Goal: Task Accomplishment & Management: Complete application form

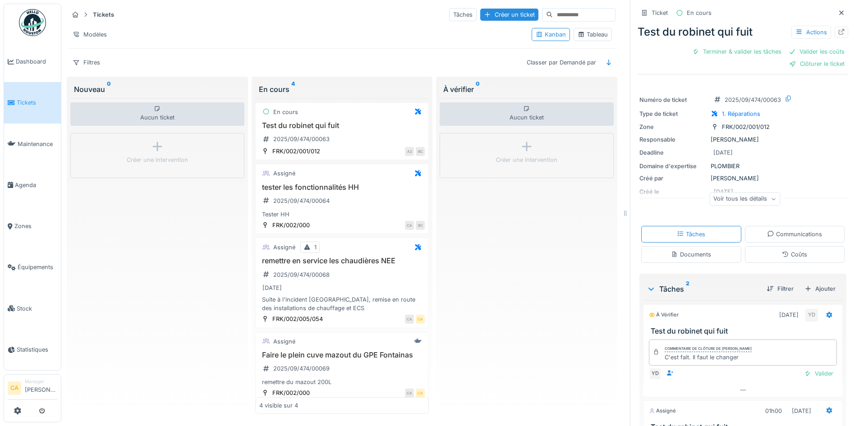
scroll to position [7, 0]
click at [183, 159] on div "Créer une intervention" at bounding box center [157, 155] width 174 height 45
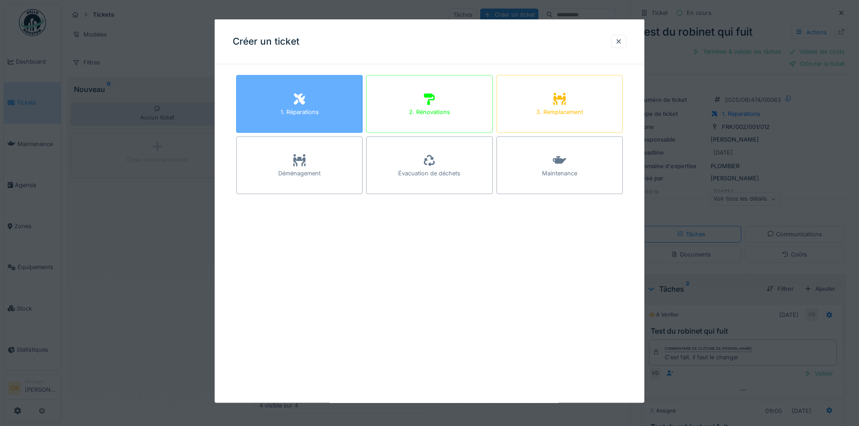
click at [296, 101] on icon at bounding box center [299, 98] width 11 height 11
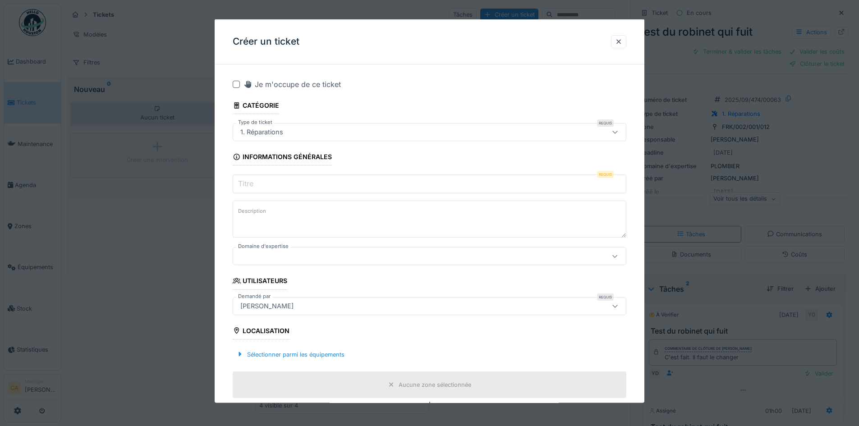
click at [269, 188] on input "Titre" at bounding box center [429, 183] width 393 height 19
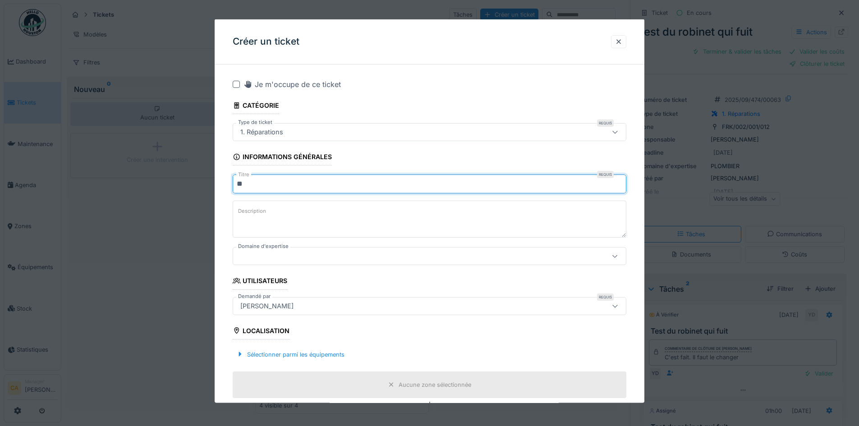
type input "*"
type input "**********"
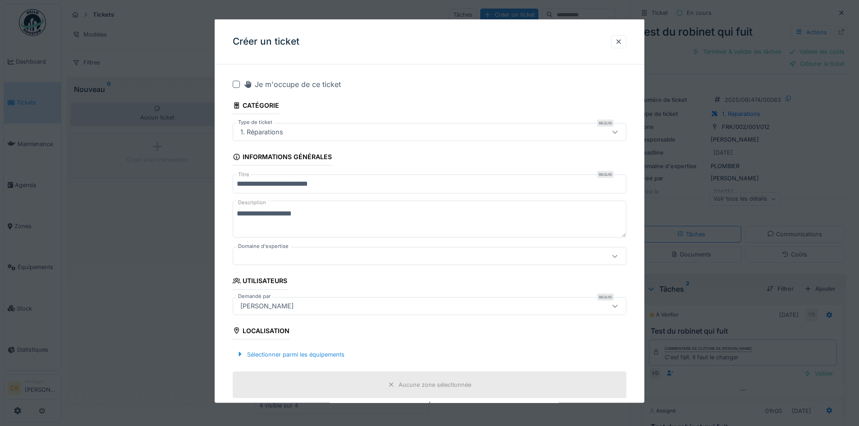
type textarea "**********"
click at [328, 256] on div at bounding box center [406, 256] width 339 height 10
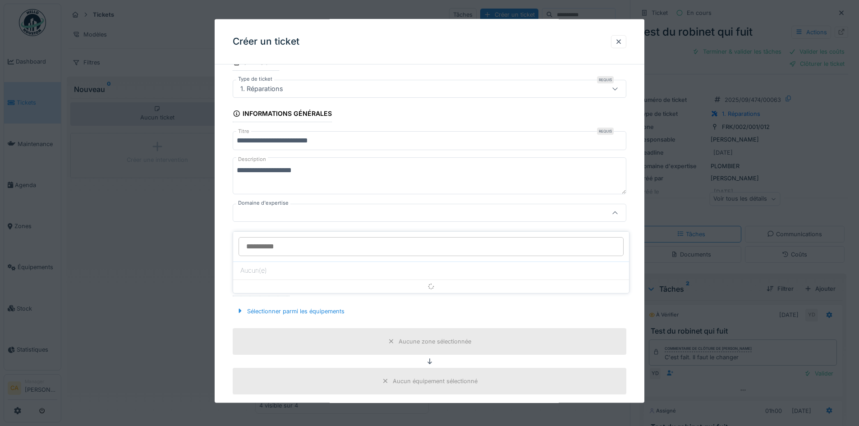
scroll to position [45, 0]
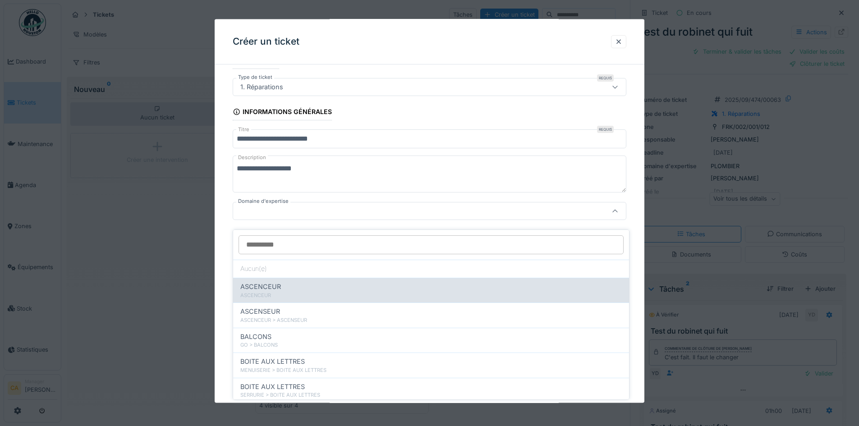
click at [324, 292] on div "ASCENCEUR" at bounding box center [430, 296] width 381 height 8
type input "****"
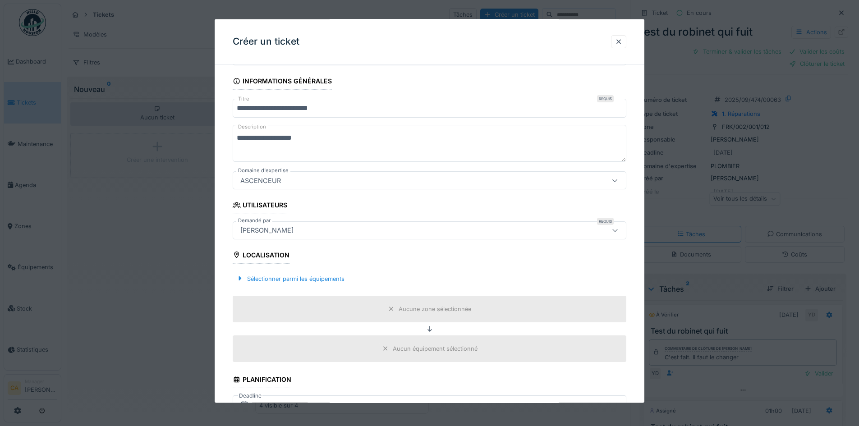
scroll to position [90, 0]
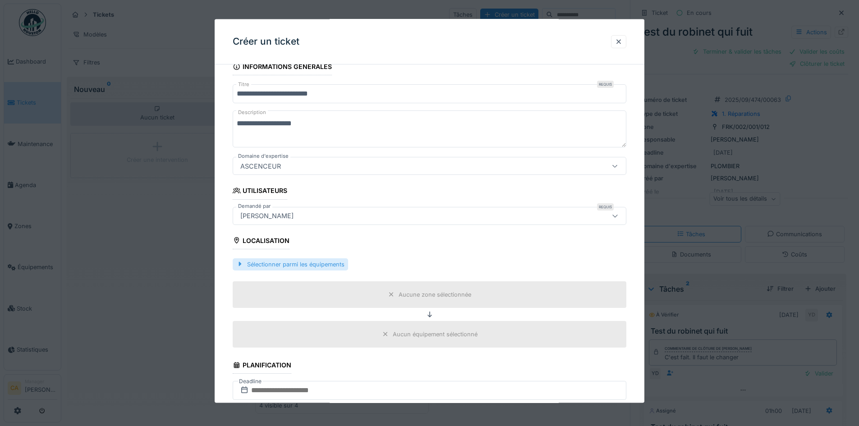
click at [320, 263] on div "Sélectionner parmi les équipements" at bounding box center [290, 264] width 115 height 12
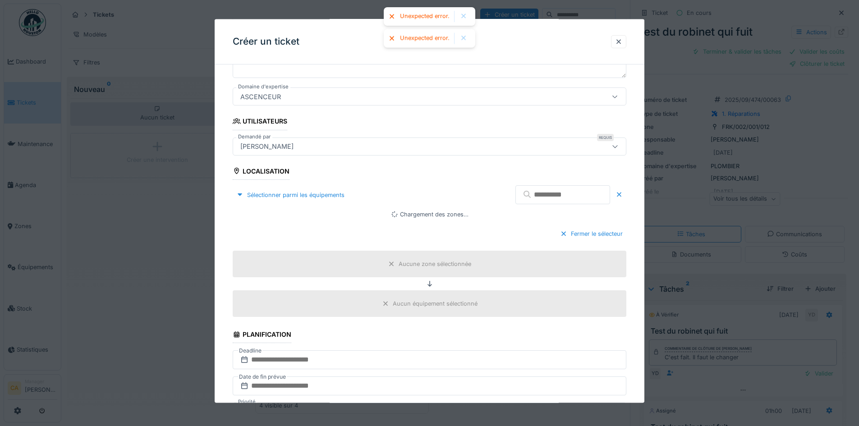
scroll to position [225, 0]
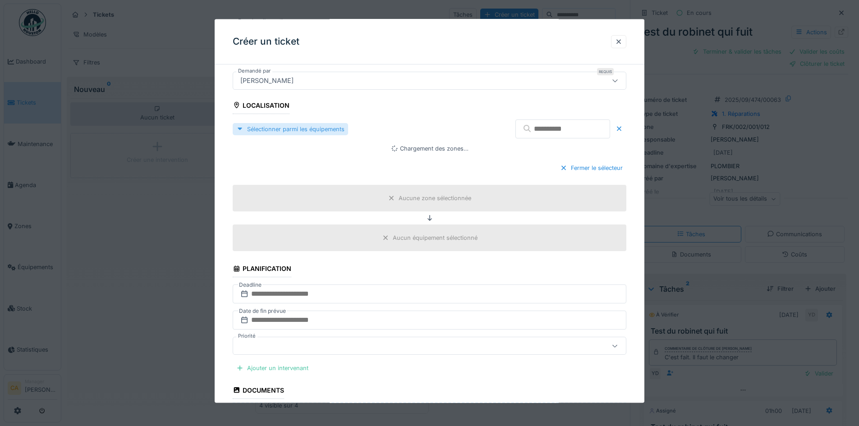
click at [284, 135] on div "Sélectionner parmi les équipements" at bounding box center [290, 129] width 115 height 12
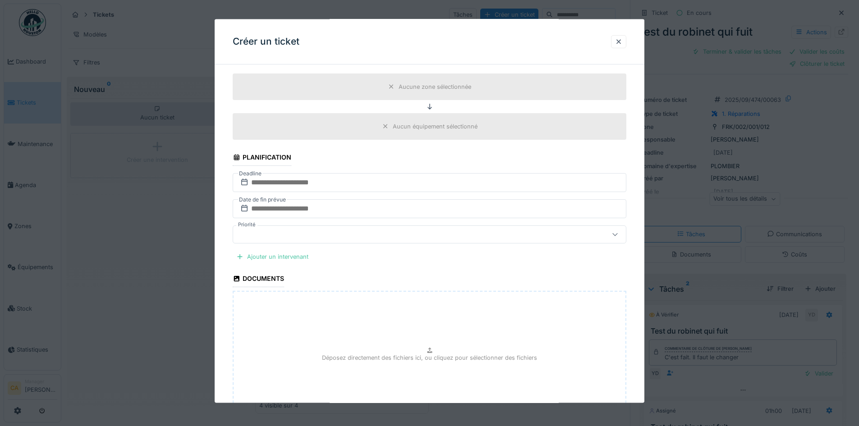
scroll to position [315, 0]
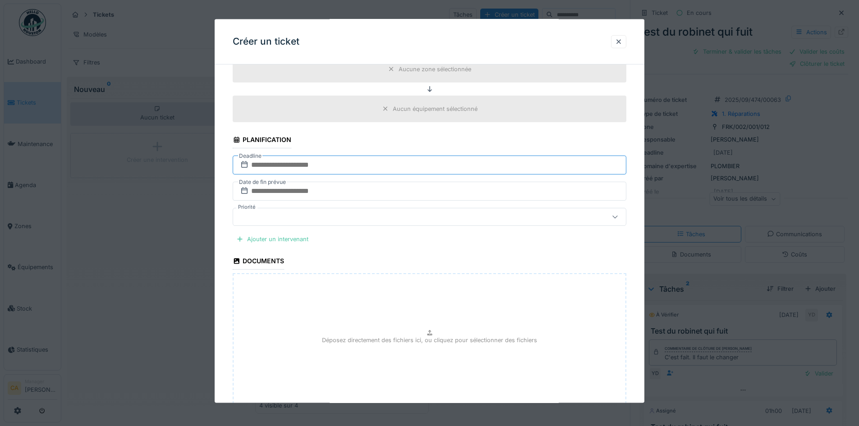
click at [335, 163] on input "text" at bounding box center [429, 164] width 393 height 19
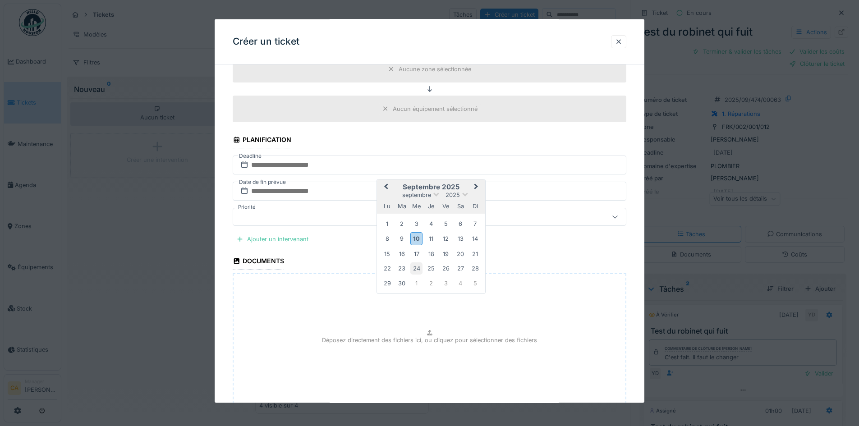
click at [419, 265] on div "24" at bounding box center [416, 268] width 12 height 12
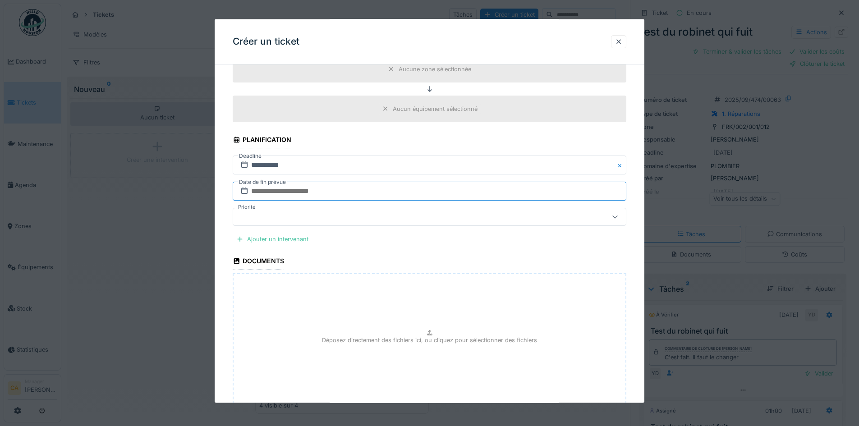
click at [304, 192] on input "text" at bounding box center [429, 191] width 393 height 19
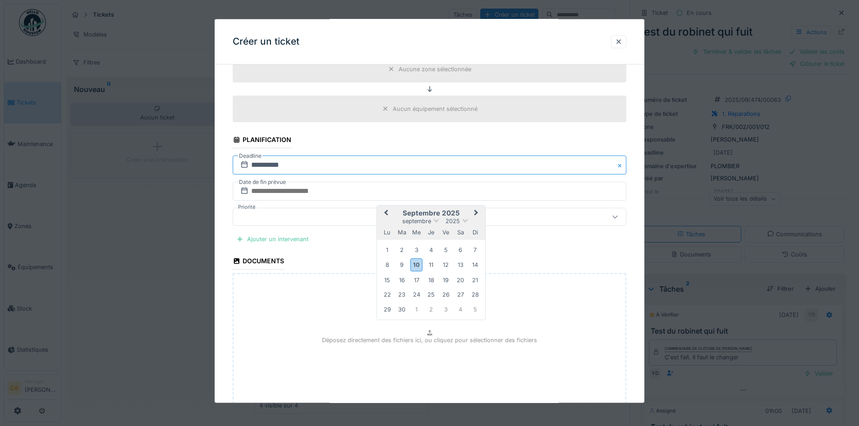
click at [302, 166] on input "**********" at bounding box center [429, 164] width 393 height 19
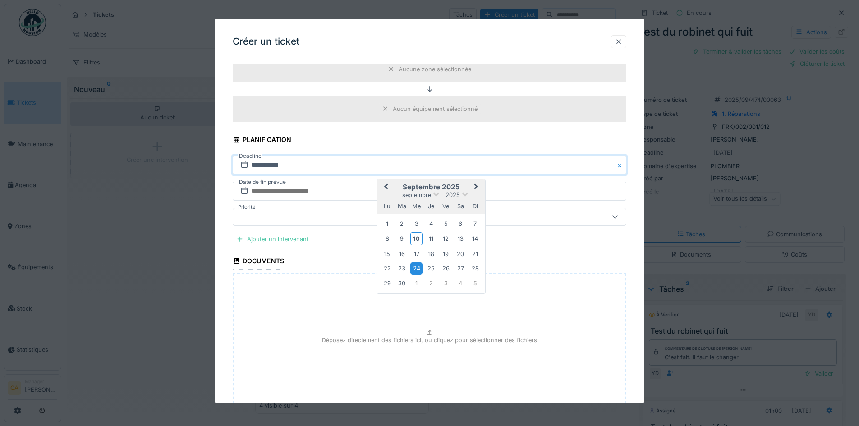
click at [625, 166] on button "Close" at bounding box center [621, 164] width 10 height 19
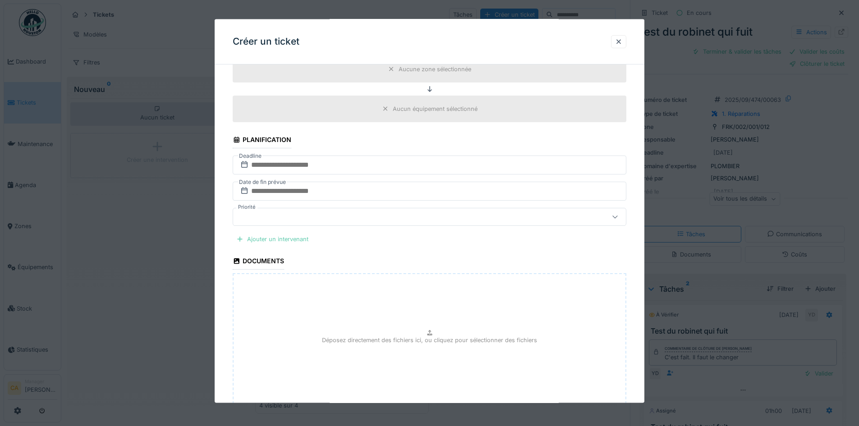
click at [290, 237] on div "Ajouter un intervenant" at bounding box center [272, 239] width 79 height 12
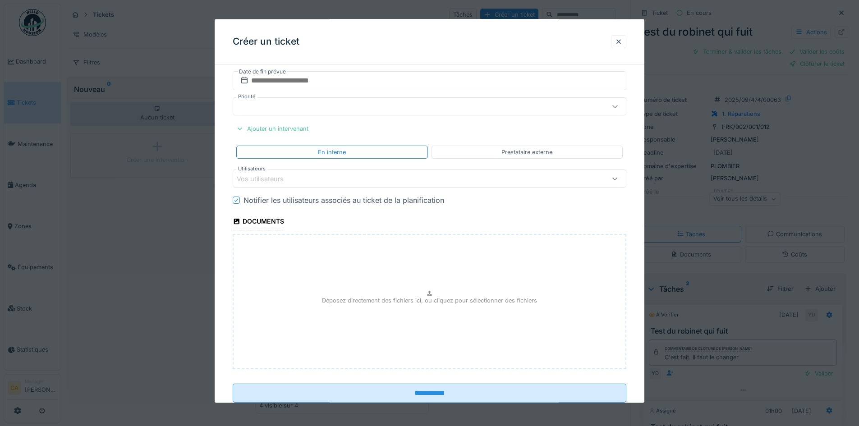
scroll to position [451, 0]
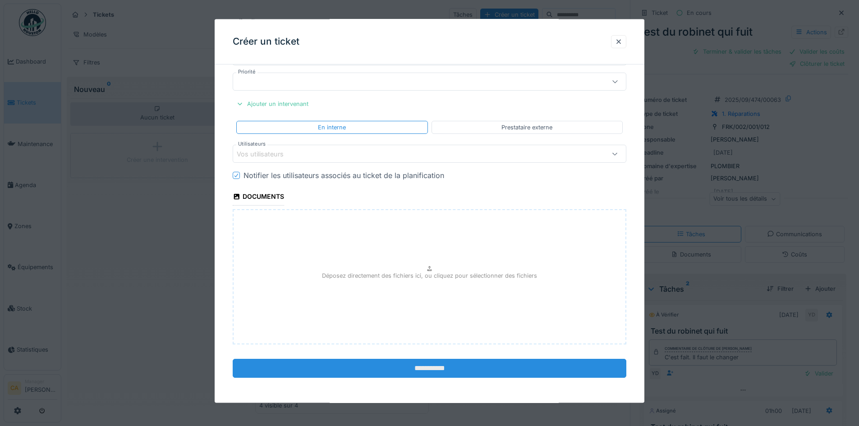
click at [428, 366] on input "**********" at bounding box center [429, 367] width 393 height 19
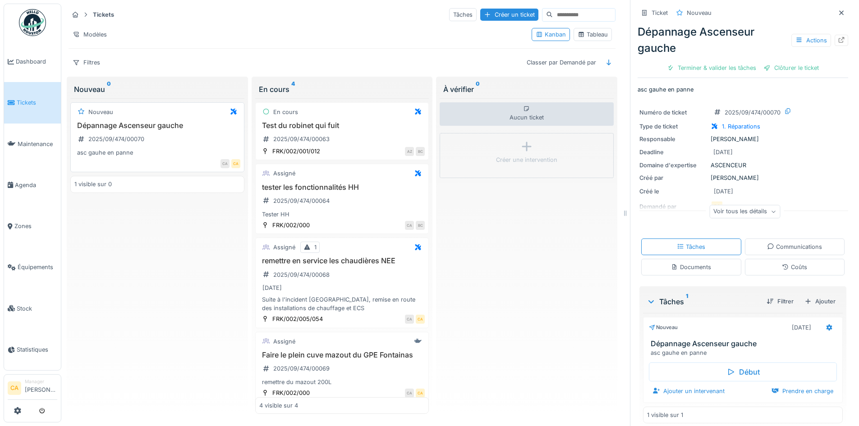
click at [153, 148] on div "asc gauhe en panne" at bounding box center [157, 152] width 166 height 9
click at [142, 121] on h3 "Dépannage Ascenseur gauche" at bounding box center [157, 125] width 166 height 9
click at [807, 34] on div "Actions" at bounding box center [811, 40] width 40 height 13
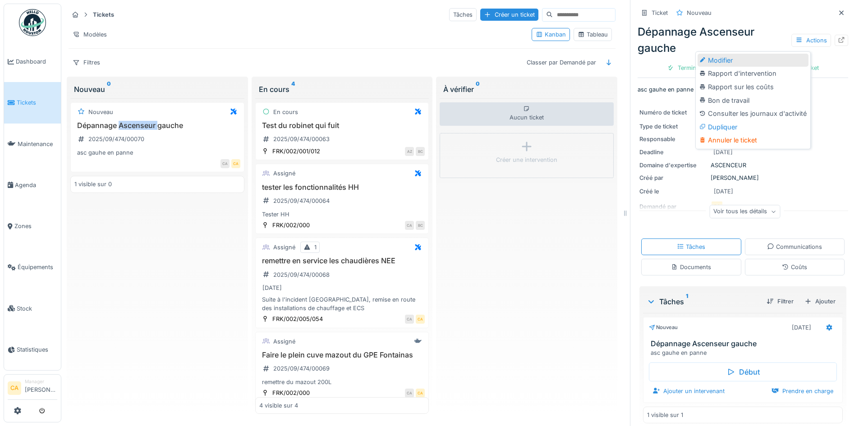
click at [718, 56] on div "Modifier" at bounding box center [752, 61] width 111 height 14
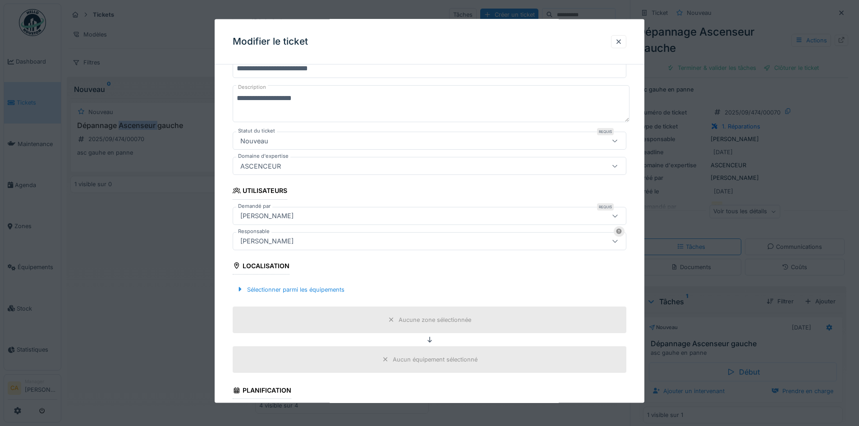
scroll to position [135, 0]
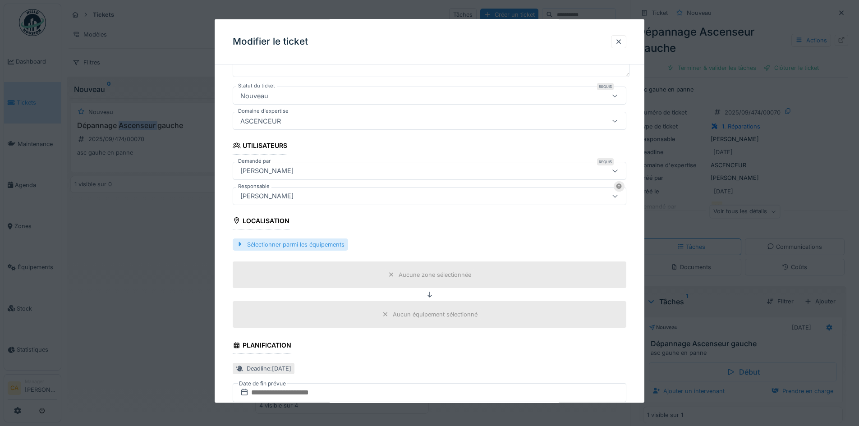
click at [325, 246] on div "Sélectionner parmi les équipements" at bounding box center [290, 244] width 115 height 12
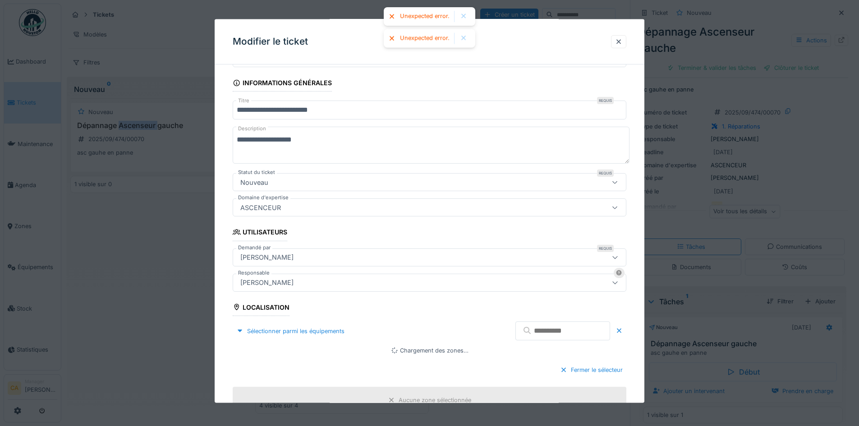
scroll to position [0, 0]
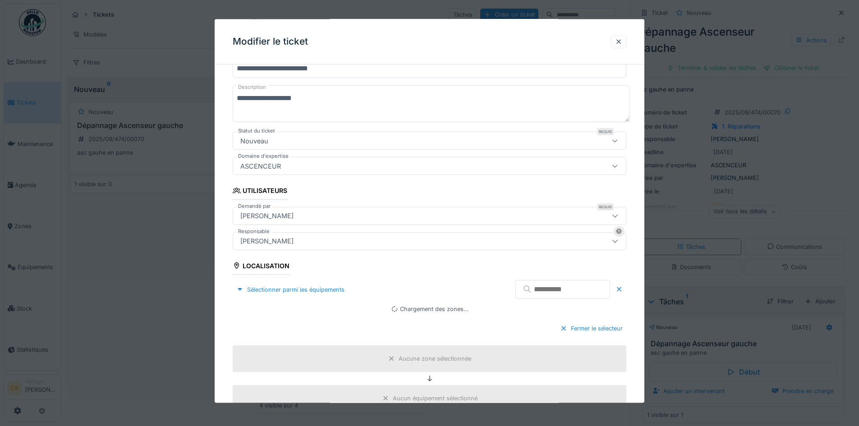
click at [428, 174] on div "ASCENCEUR" at bounding box center [429, 166] width 393 height 18
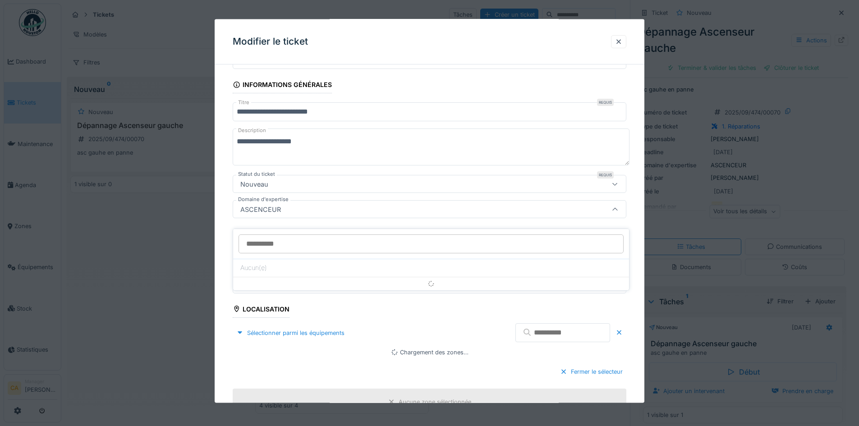
scroll to position [45, 0]
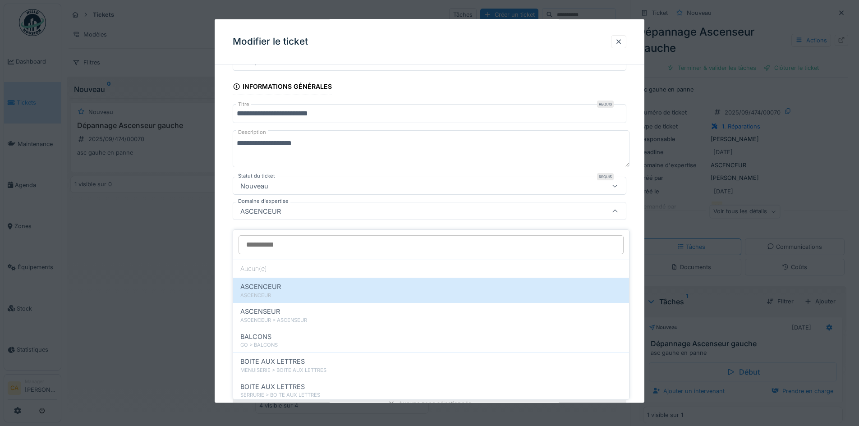
click at [365, 209] on div "ASCENCEUR" at bounding box center [406, 211] width 339 height 10
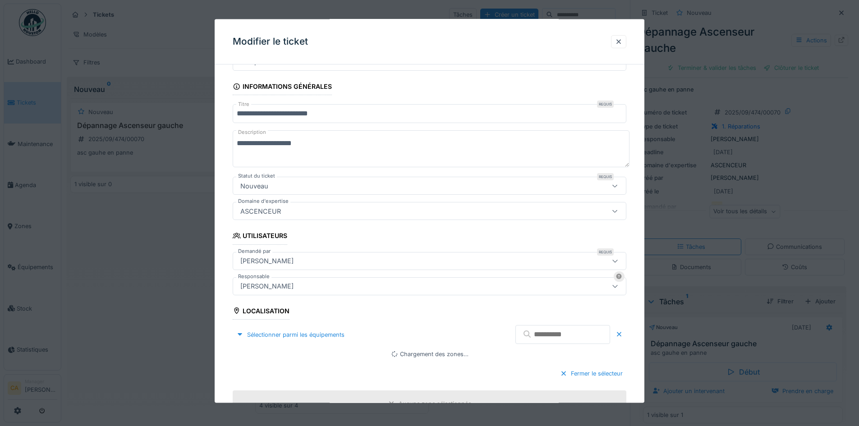
click at [363, 214] on div "ASCENCEUR" at bounding box center [406, 211] width 339 height 10
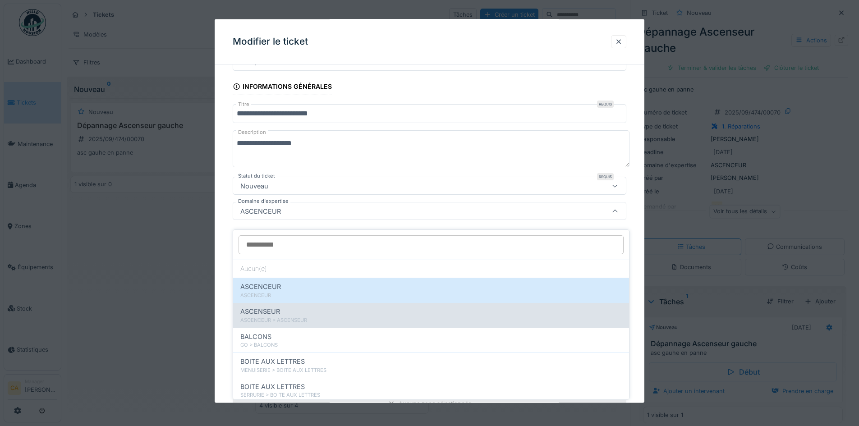
click at [356, 316] on div "ASCENCEUR > ASCENSEUR" at bounding box center [430, 320] width 381 height 8
type input "****"
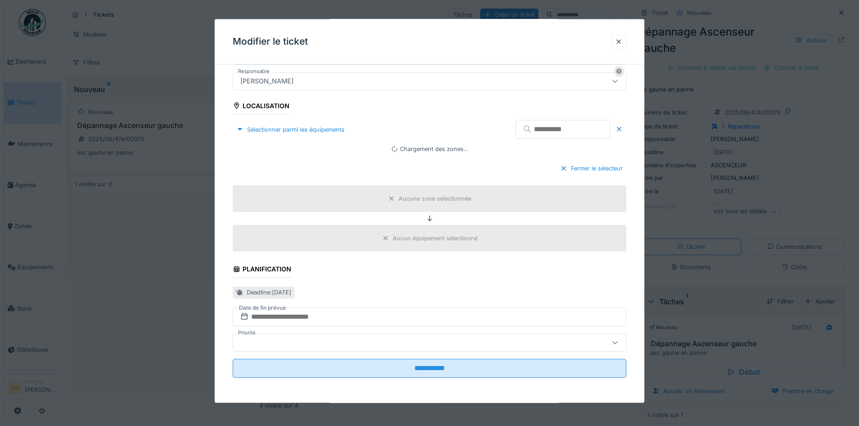
scroll to position [115, 0]
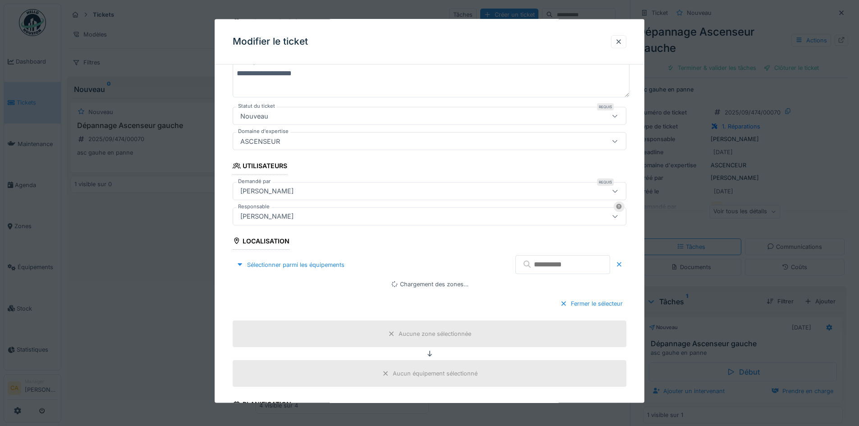
click at [311, 289] on fieldset "**********" at bounding box center [429, 238] width 393 height 563
click at [317, 264] on div "Sélectionner parmi les équipements" at bounding box center [290, 264] width 115 height 12
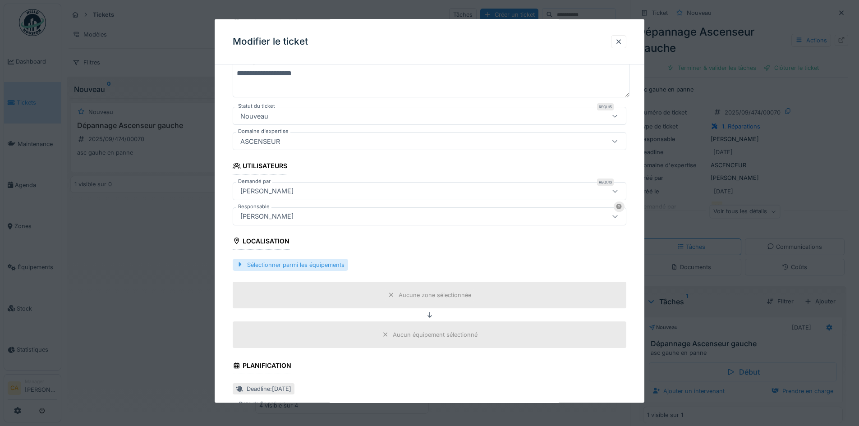
click at [272, 263] on div "Sélectionner parmi les équipements" at bounding box center [290, 264] width 115 height 12
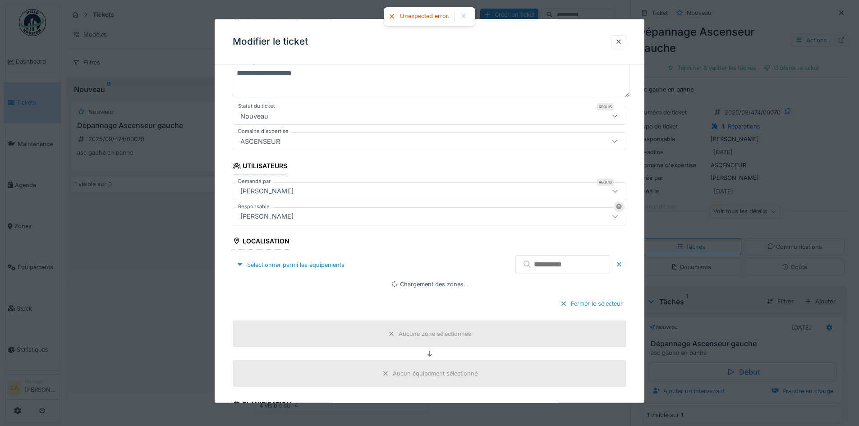
drag, startPoint x: 332, startPoint y: 265, endPoint x: 473, endPoint y: 209, distance: 151.6
click at [331, 264] on div "Sélectionner parmi les équipements" at bounding box center [290, 264] width 115 height 12
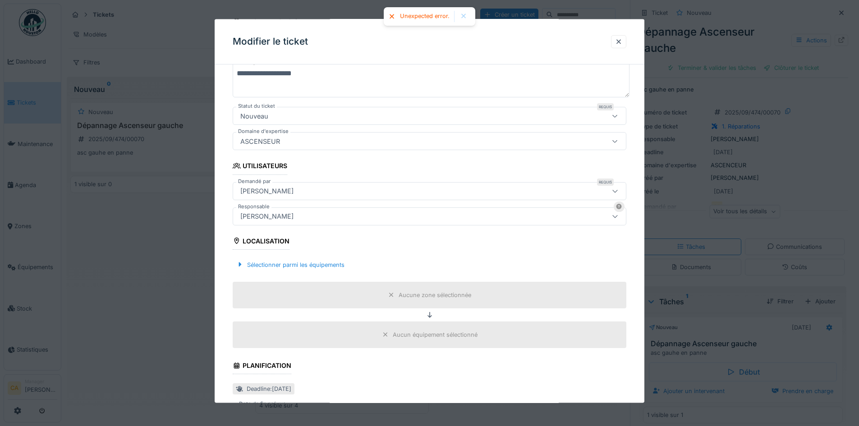
click at [430, 152] on fieldset "**********" at bounding box center [429, 219] width 393 height 524
click at [617, 138] on icon at bounding box center [614, 141] width 7 height 6
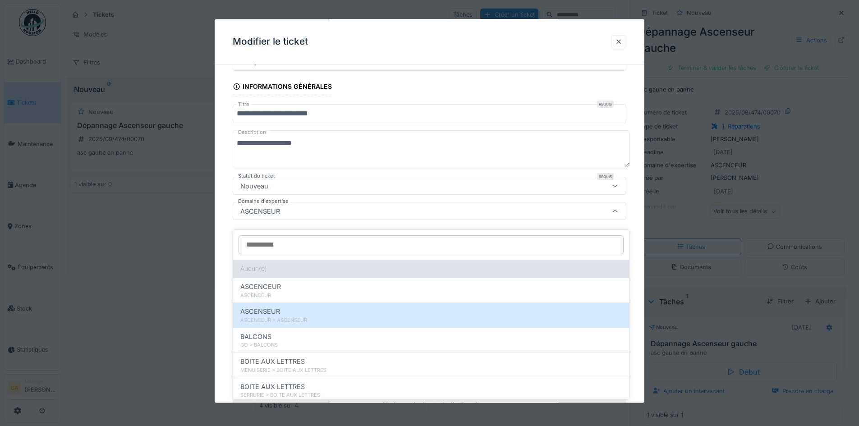
click at [317, 265] on div "Aucun(e)" at bounding box center [431, 269] width 396 height 18
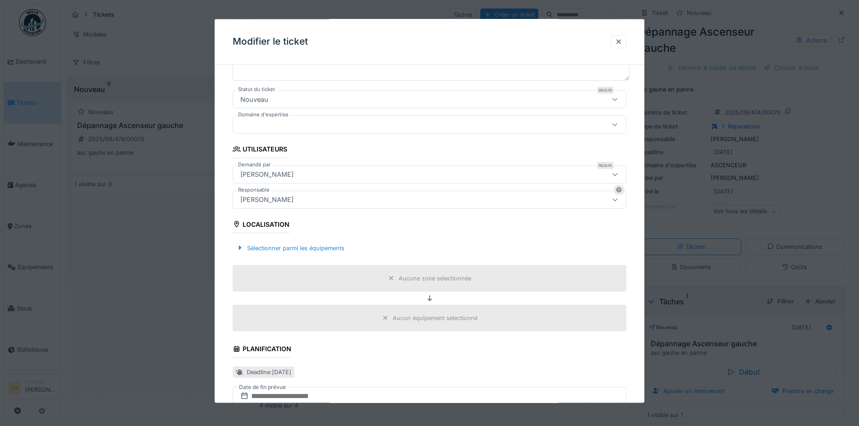
scroll to position [135, 0]
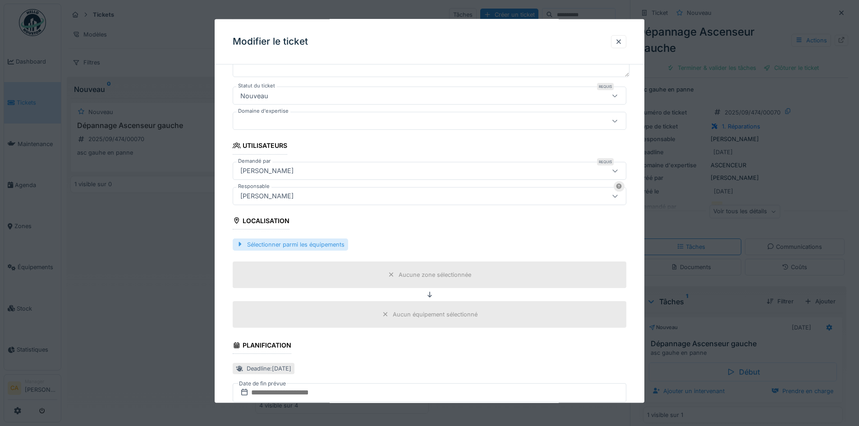
click at [318, 242] on div "Sélectionner parmi les équipements" at bounding box center [290, 244] width 115 height 12
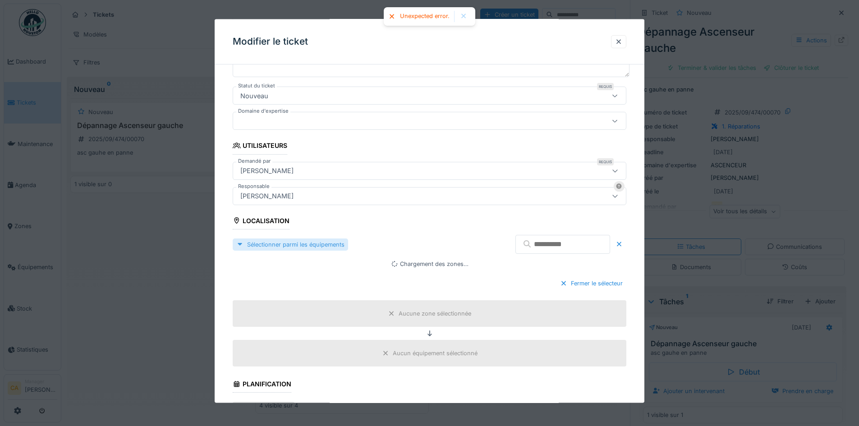
click at [309, 250] on div "Sélectionner parmi les équipements" at bounding box center [290, 244] width 115 height 12
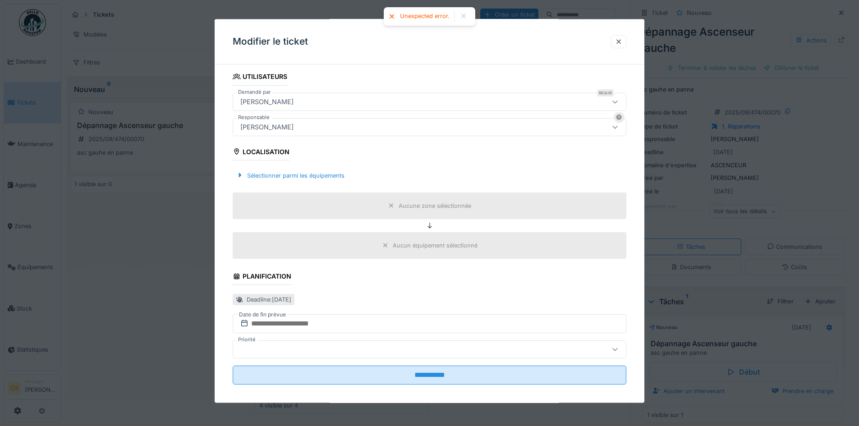
scroll to position [211, 0]
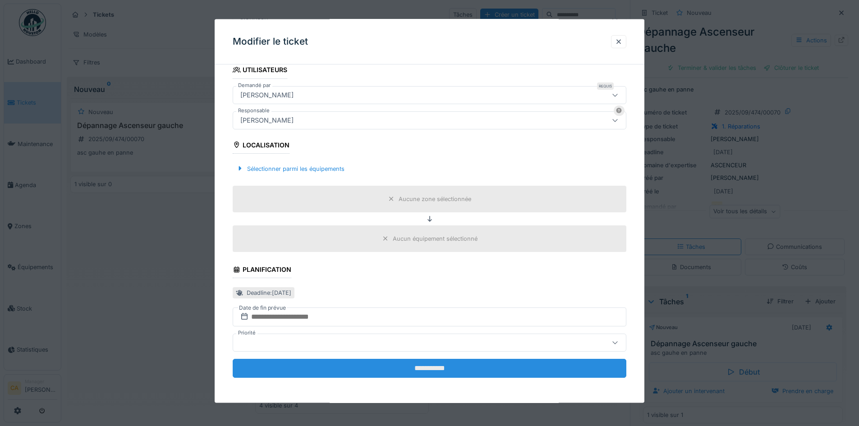
click at [401, 368] on input "**********" at bounding box center [429, 368] width 393 height 19
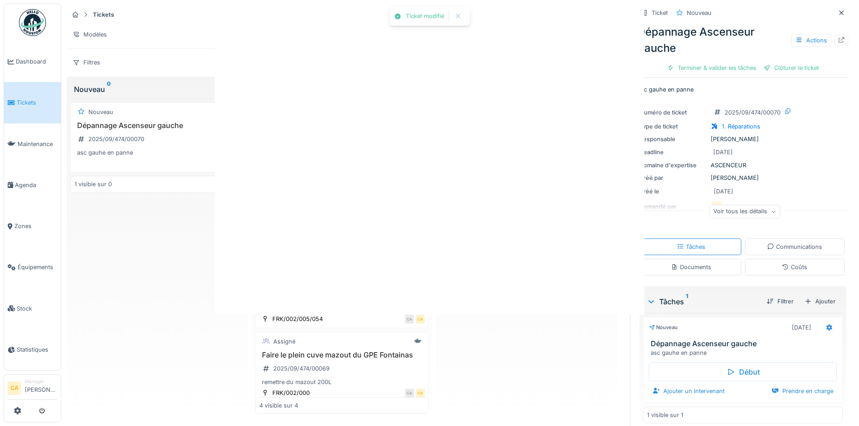
scroll to position [0, 0]
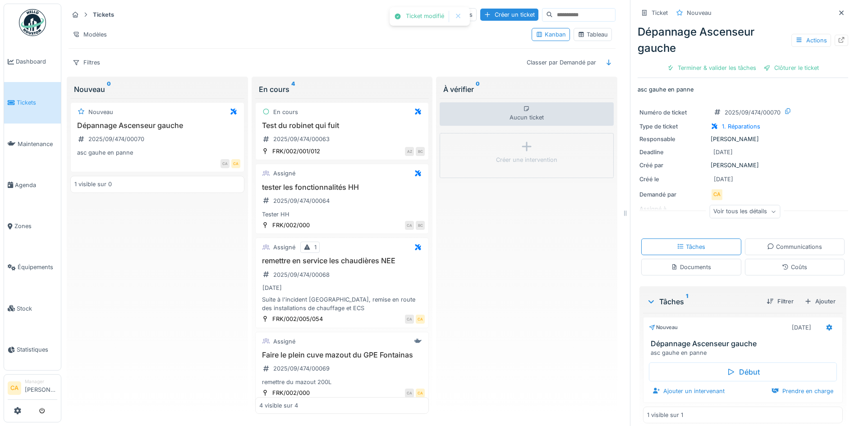
click at [537, 257] on div "Aucun ticket Créer une intervention" at bounding box center [526, 256] width 174 height 316
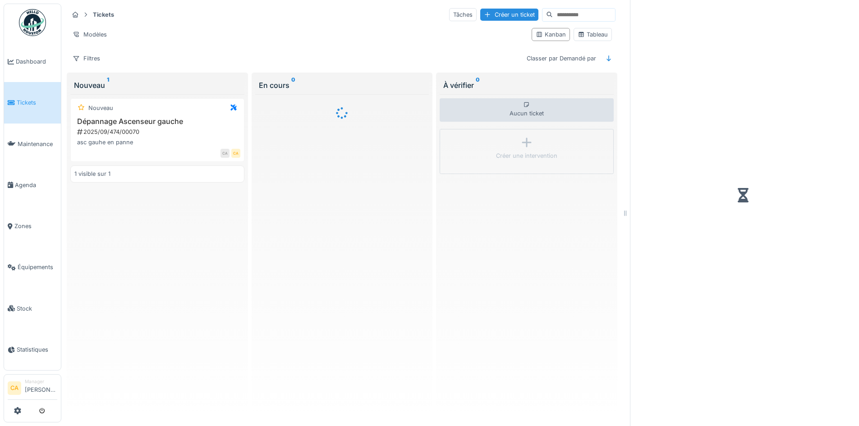
scroll to position [7, 0]
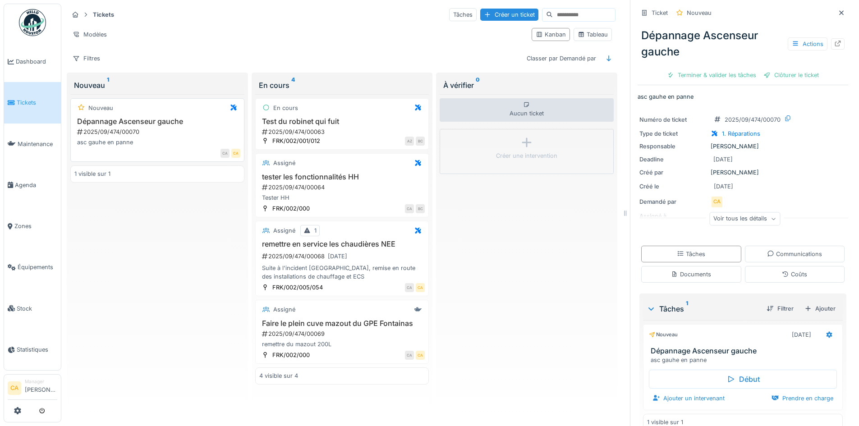
click at [134, 117] on h3 "Dépannage Ascenseur gauche" at bounding box center [157, 121] width 166 height 9
click at [791, 41] on icon at bounding box center [794, 44] width 7 height 6
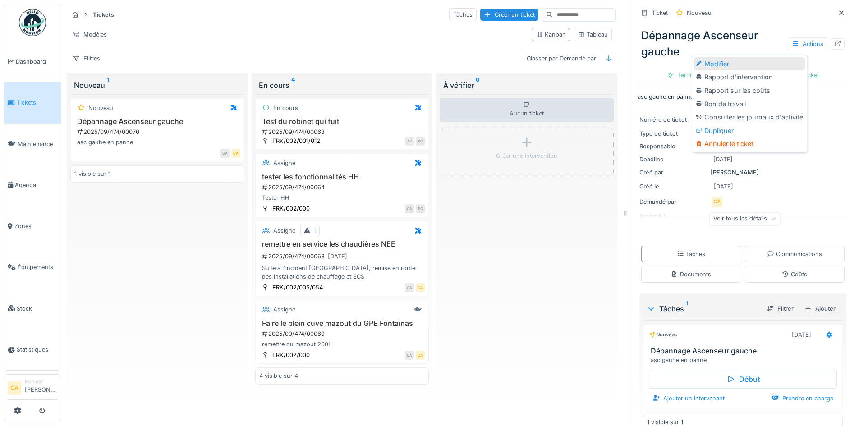
click at [755, 57] on div "Modifier" at bounding box center [749, 64] width 111 height 14
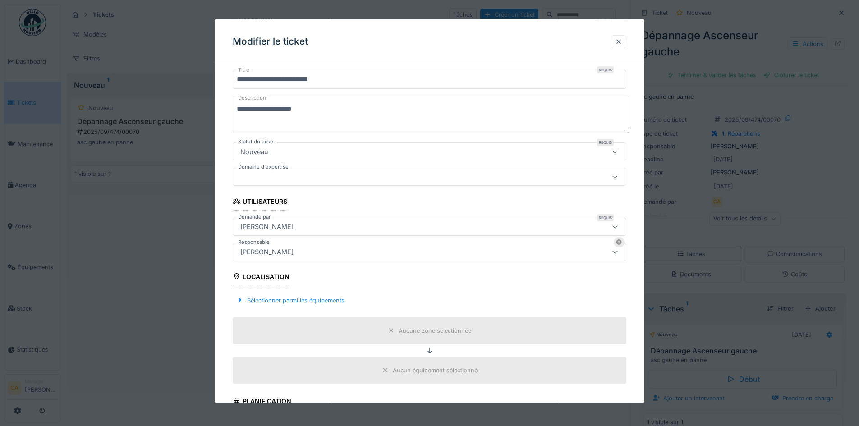
scroll to position [90, 0]
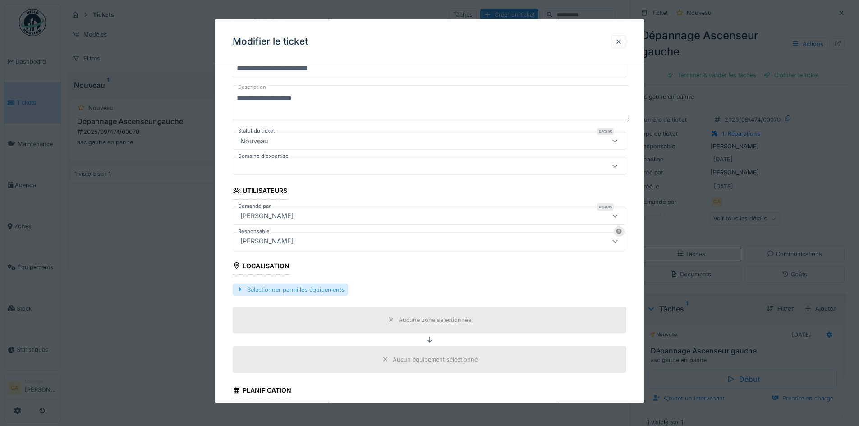
click at [306, 289] on div "Sélectionner parmi les équipements" at bounding box center [290, 289] width 115 height 12
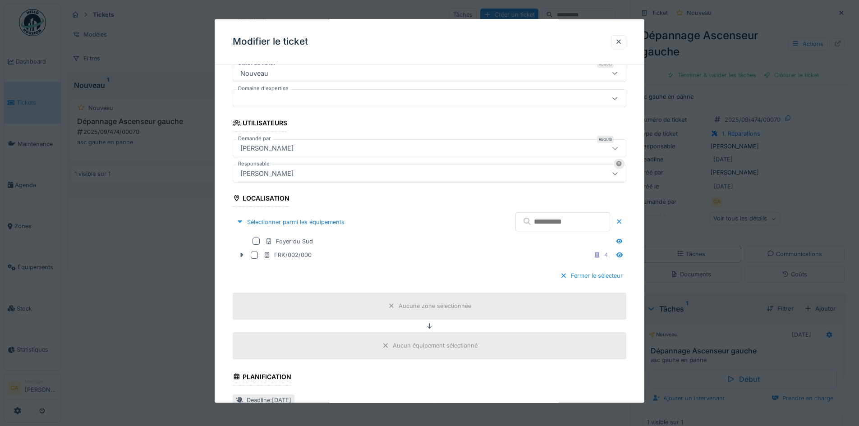
scroll to position [180, 0]
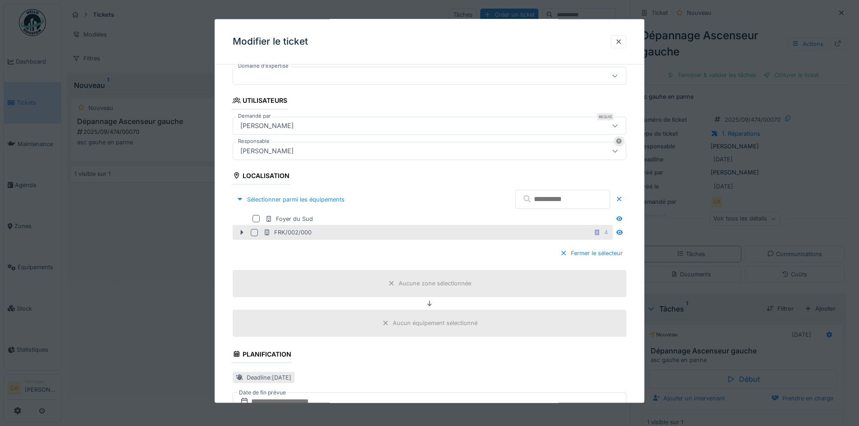
click at [256, 231] on div at bounding box center [254, 232] width 7 height 7
click at [240, 228] on div "FRK/002/000 4" at bounding box center [423, 232] width 380 height 15
click at [240, 232] on icon at bounding box center [241, 232] width 7 height 6
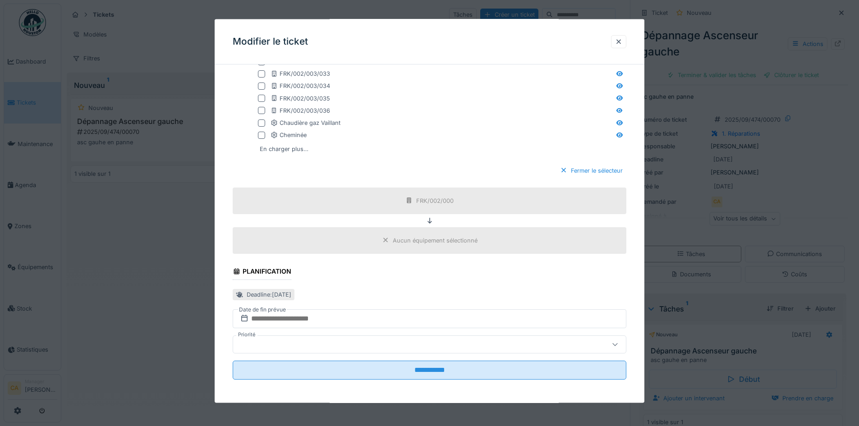
scroll to position [553, 0]
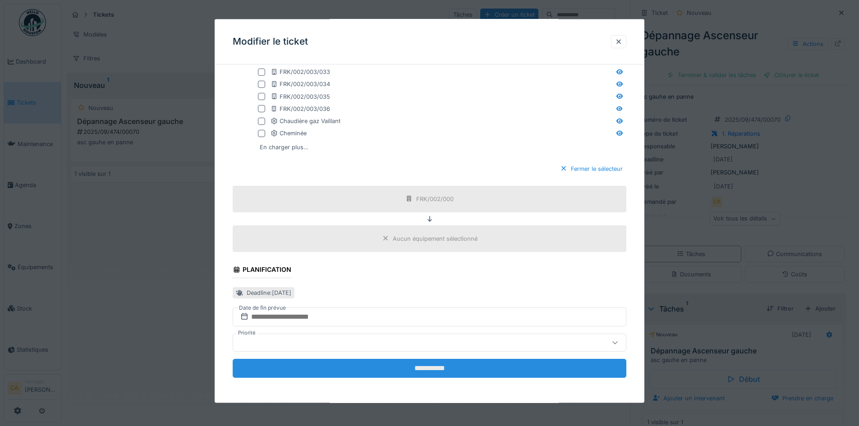
click at [385, 367] on input "**********" at bounding box center [429, 368] width 393 height 19
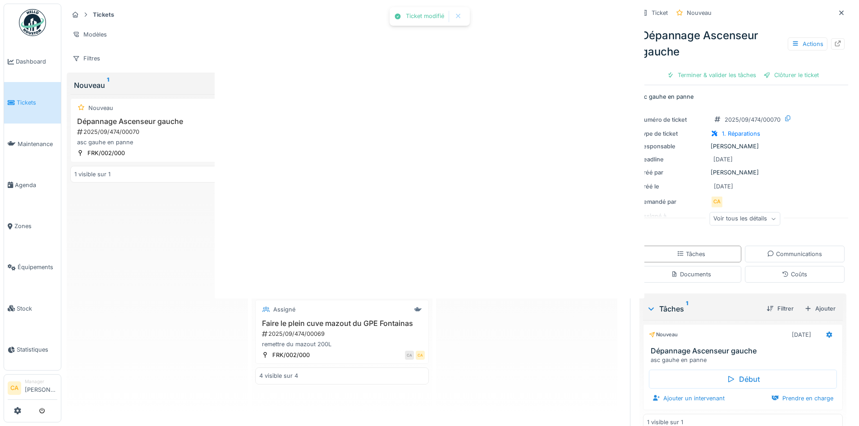
scroll to position [0, 0]
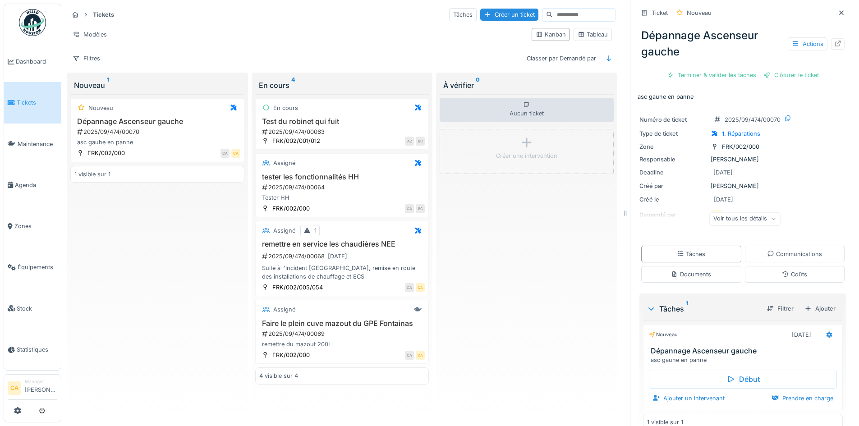
click at [477, 265] on div "Aucun ticket Créer une intervention" at bounding box center [526, 254] width 174 height 320
click at [537, 229] on div "Aucun ticket Créer une intervention" at bounding box center [526, 254] width 174 height 320
click at [480, 15] on div "Créer un ticket" at bounding box center [509, 15] width 58 height 12
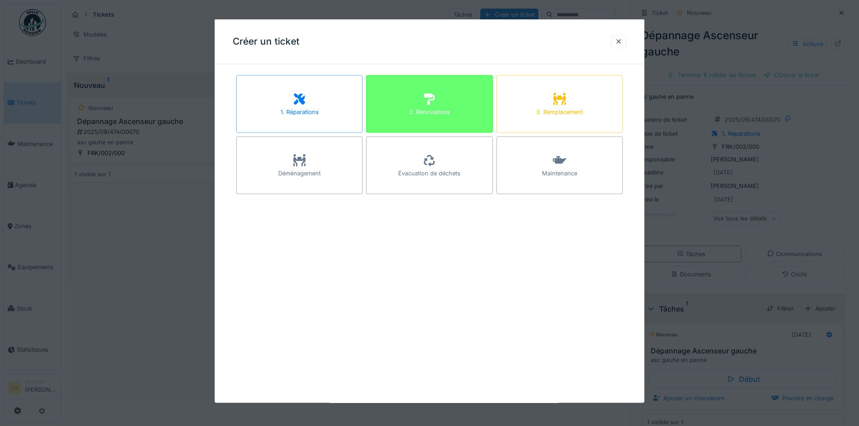
click at [462, 95] on div "2. Rénovations" at bounding box center [429, 104] width 126 height 58
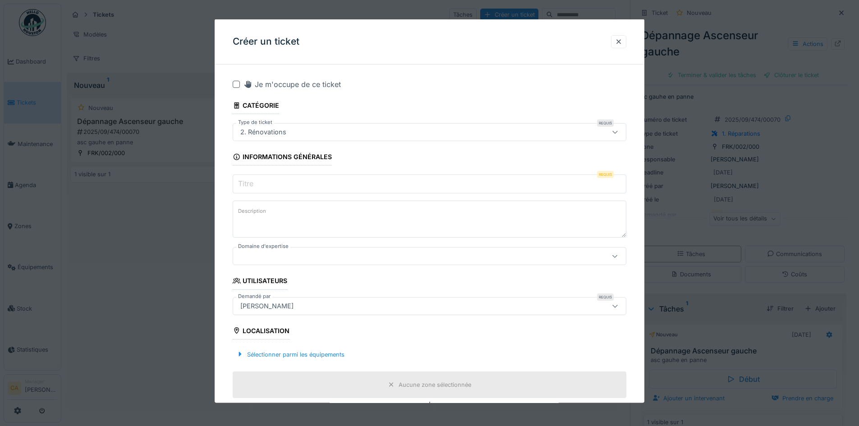
drag, startPoint x: 345, startPoint y: 191, endPoint x: 351, endPoint y: 194, distance: 6.5
click at [351, 194] on fieldset "**********" at bounding box center [429, 418] width 393 height 693
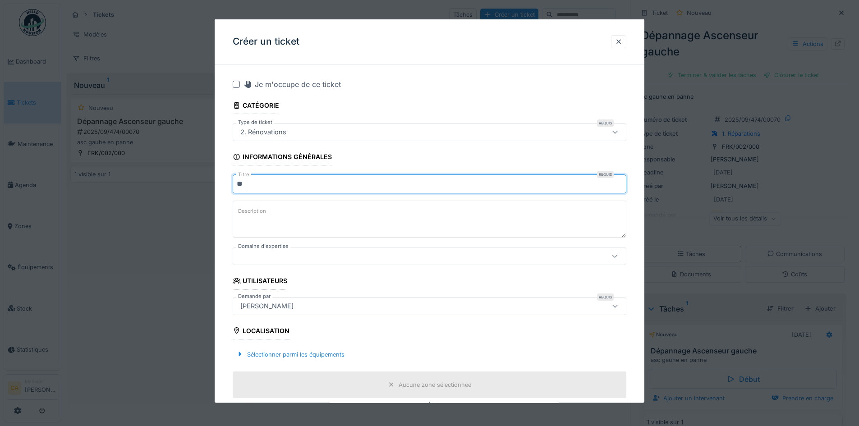
type input "*"
type input "**********"
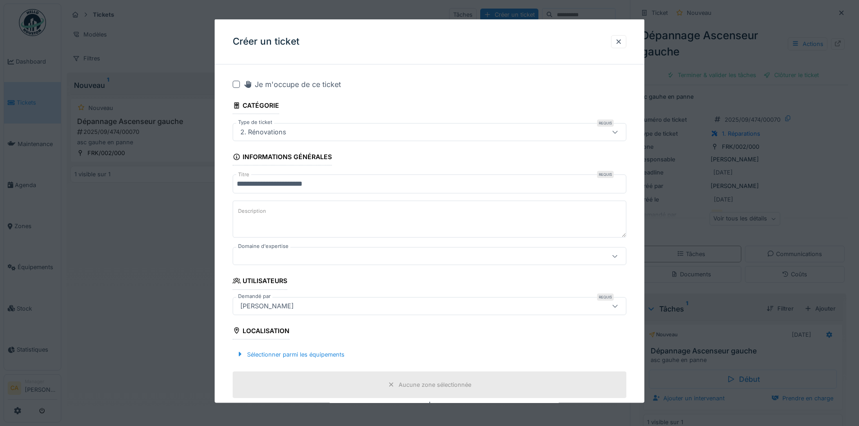
type textarea "*"
click at [312, 216] on textarea "**********" at bounding box center [429, 219] width 393 height 37
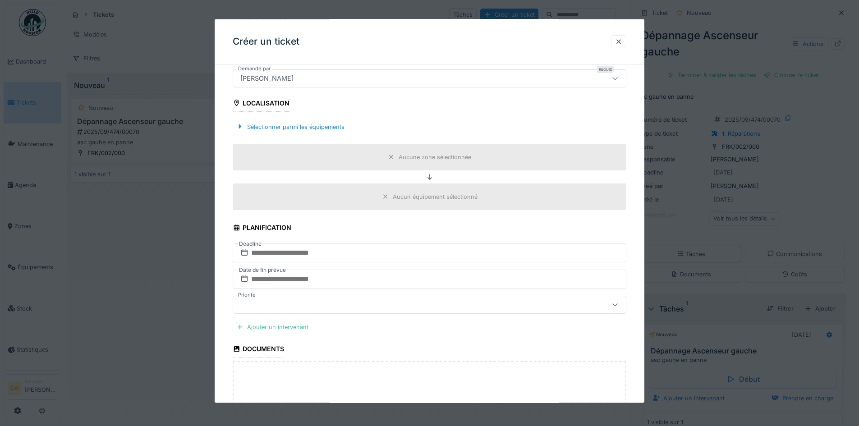
scroll to position [180, 0]
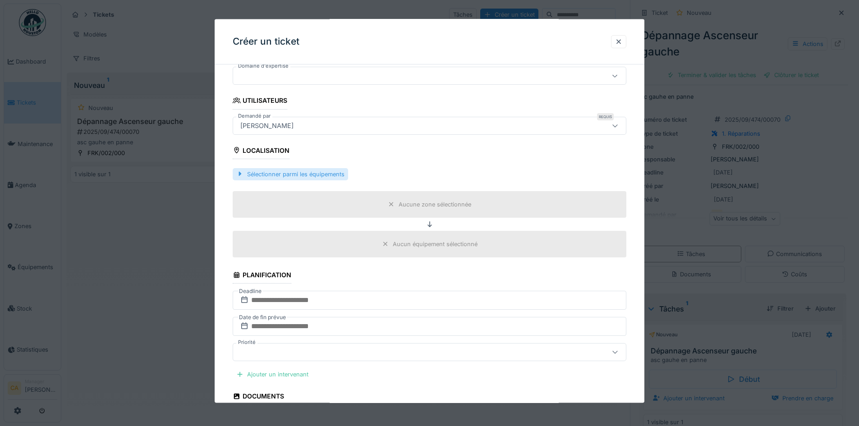
type textarea "**********"
click at [301, 173] on div "Sélectionner parmi les équipements" at bounding box center [290, 174] width 115 height 12
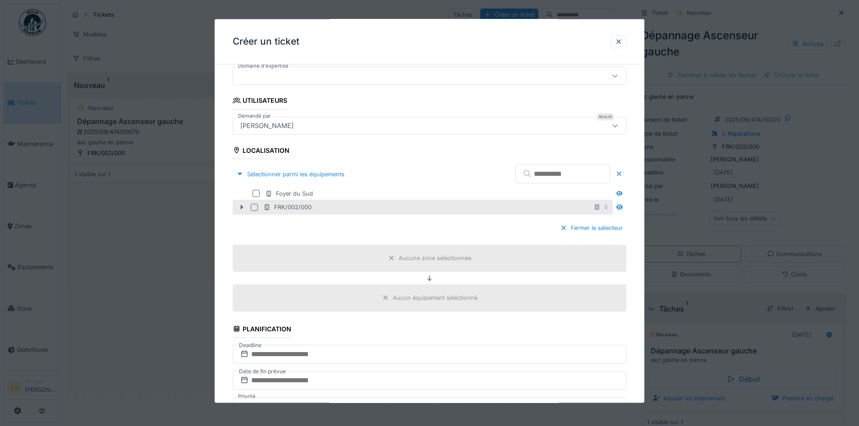
click at [239, 206] on icon at bounding box center [241, 207] width 7 height 6
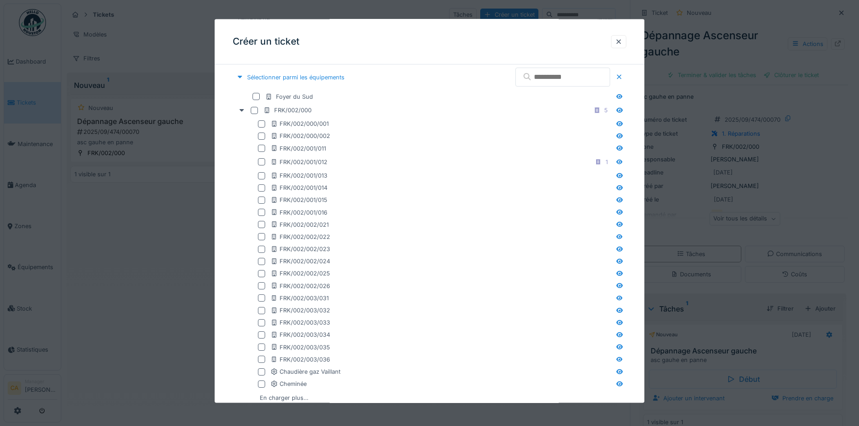
scroll to position [451, 0]
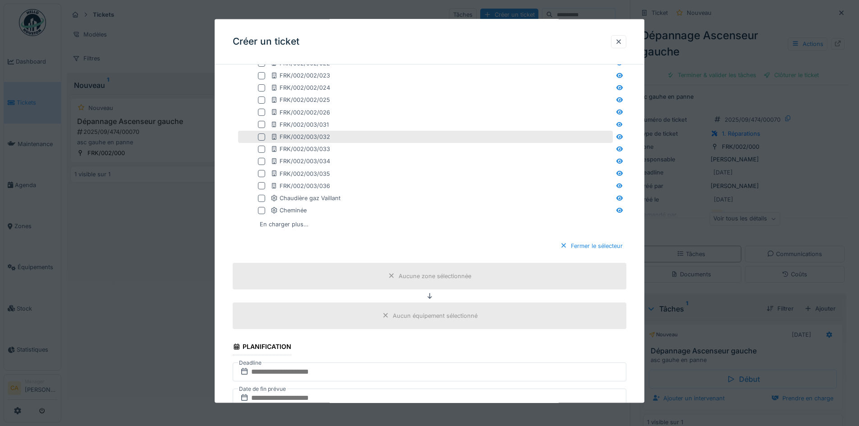
click at [262, 132] on div "FRK/002/003/032" at bounding box center [425, 137] width 375 height 12
click at [261, 138] on div at bounding box center [261, 136] width 7 height 7
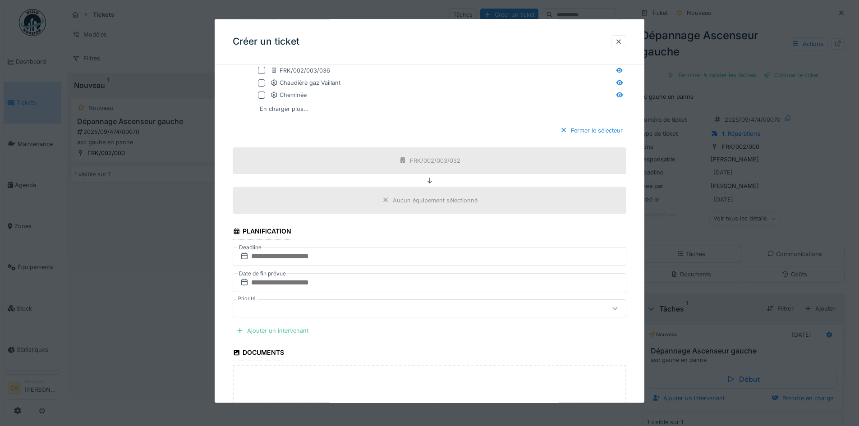
scroll to position [586, 0]
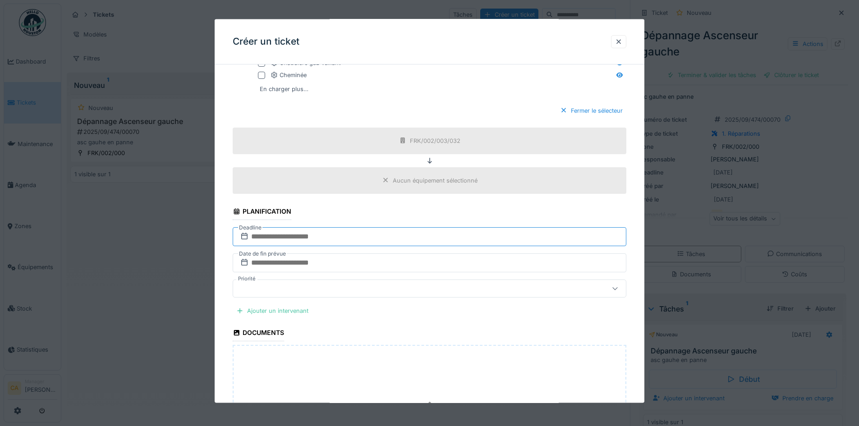
click at [307, 238] on input "text" at bounding box center [429, 236] width 393 height 19
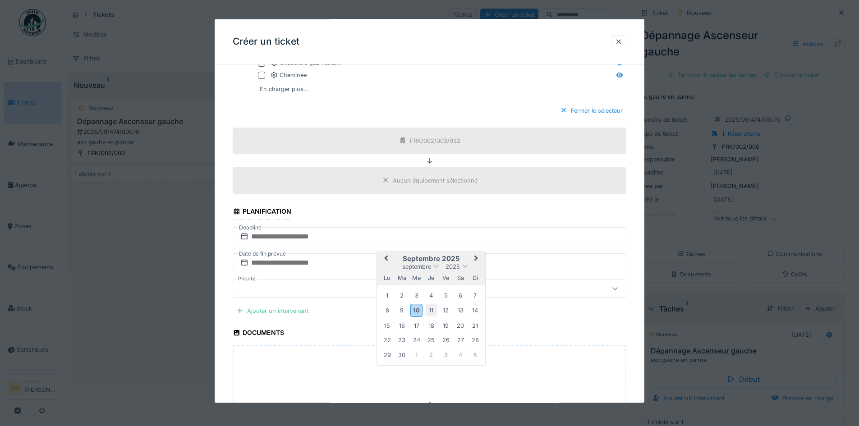
click at [428, 309] on div "11" at bounding box center [431, 310] width 12 height 12
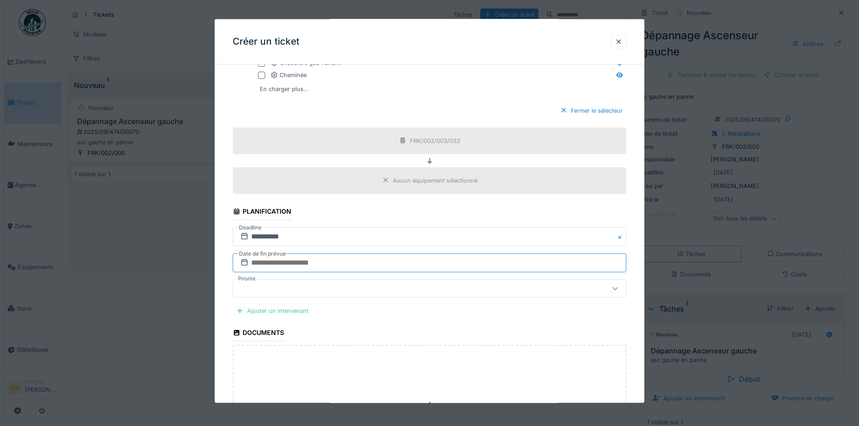
click at [308, 262] on input "text" at bounding box center [429, 262] width 393 height 19
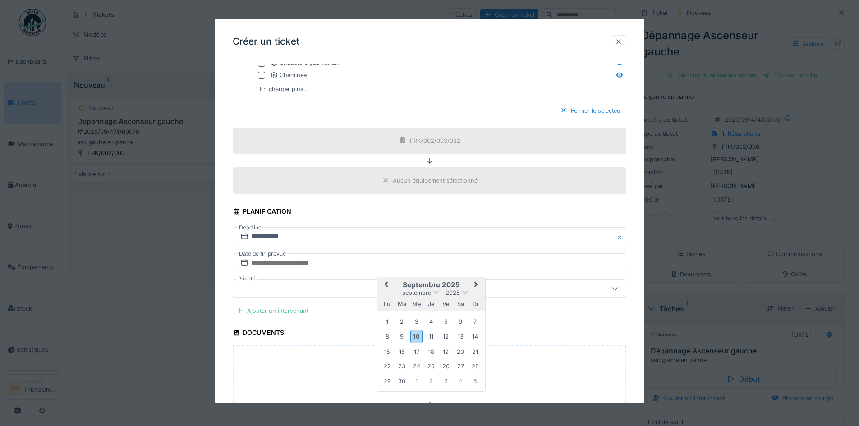
click at [429, 331] on div "11" at bounding box center [431, 336] width 12 height 12
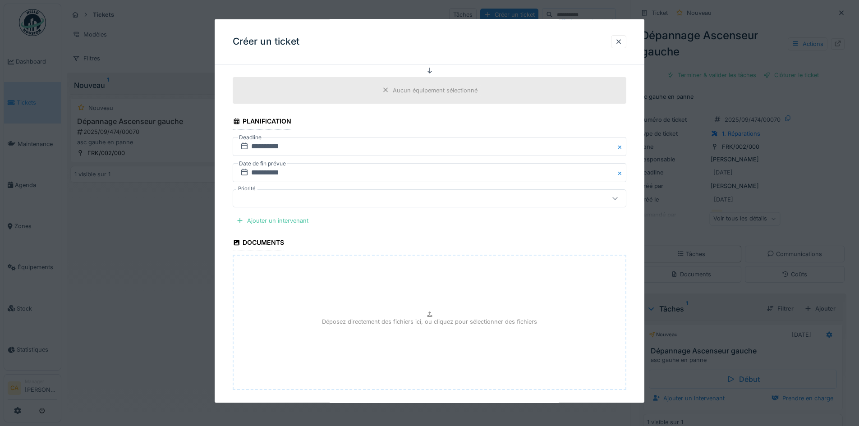
click at [415, 201] on div at bounding box center [406, 198] width 339 height 10
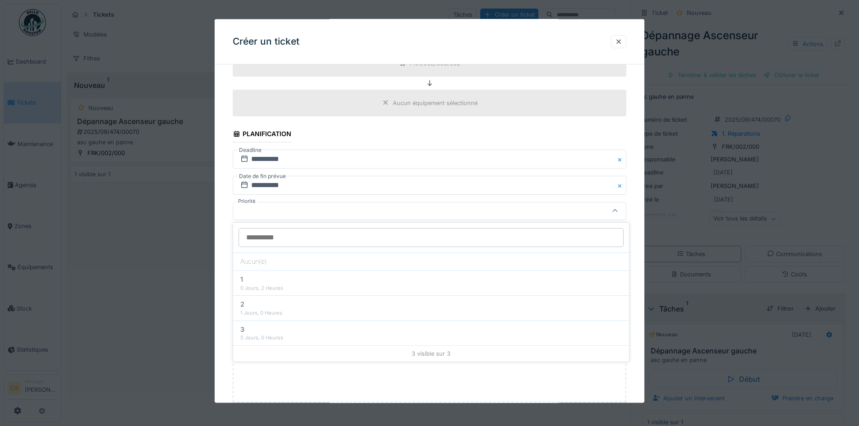
click at [327, 279] on div "1" at bounding box center [430, 279] width 381 height 10
type input "***"
click at [306, 233] on div "Ajouter un intervenant" at bounding box center [272, 233] width 79 height 12
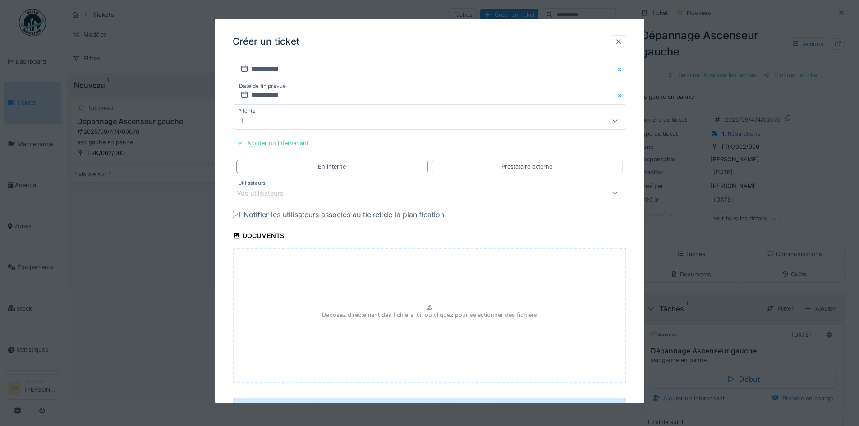
click at [339, 193] on div "Vos utilisateurs" at bounding box center [406, 193] width 339 height 10
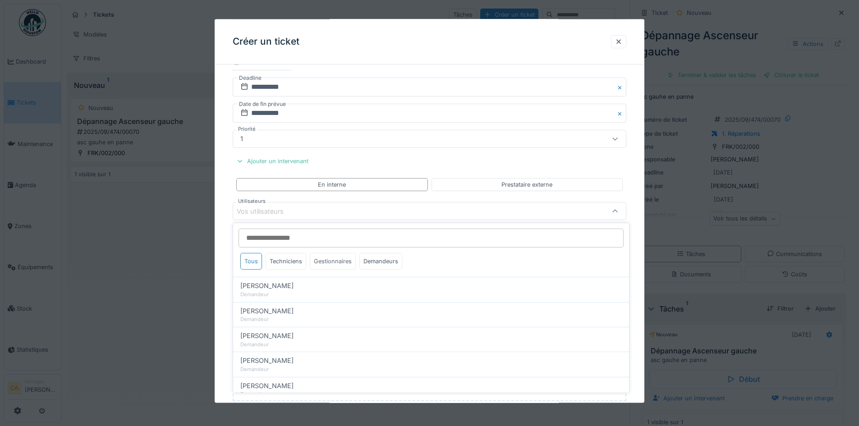
click at [328, 262] on div "Gestionnaires" at bounding box center [333, 261] width 46 height 17
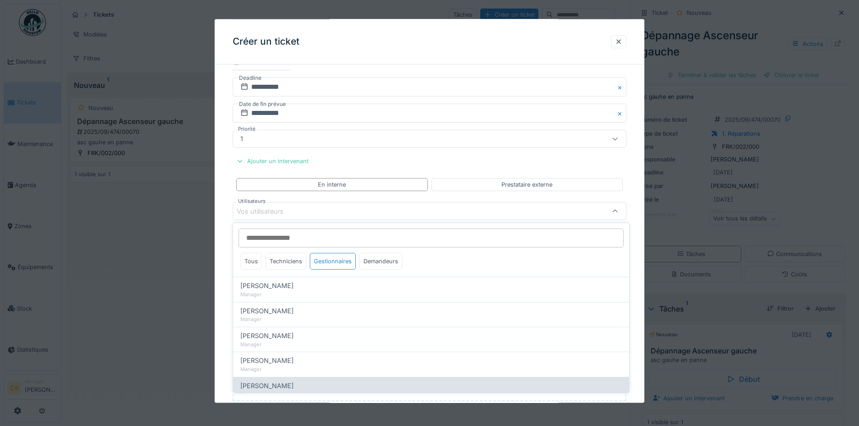
click at [284, 384] on span "[PERSON_NAME]" at bounding box center [266, 386] width 53 height 10
type input "*****"
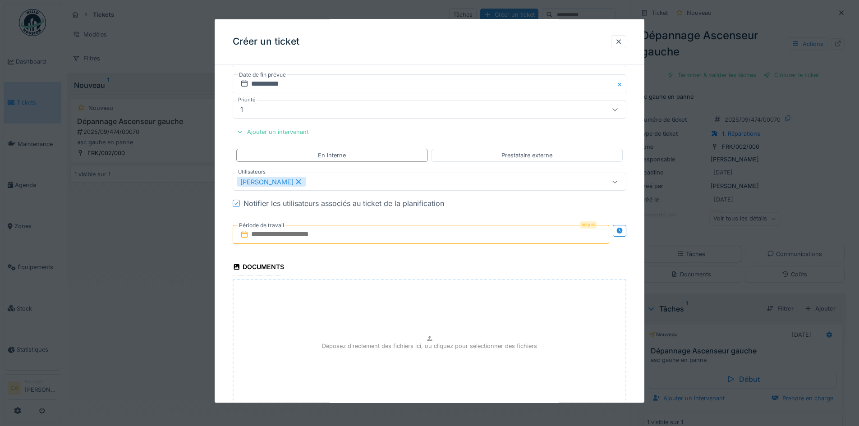
scroll to position [781, 0]
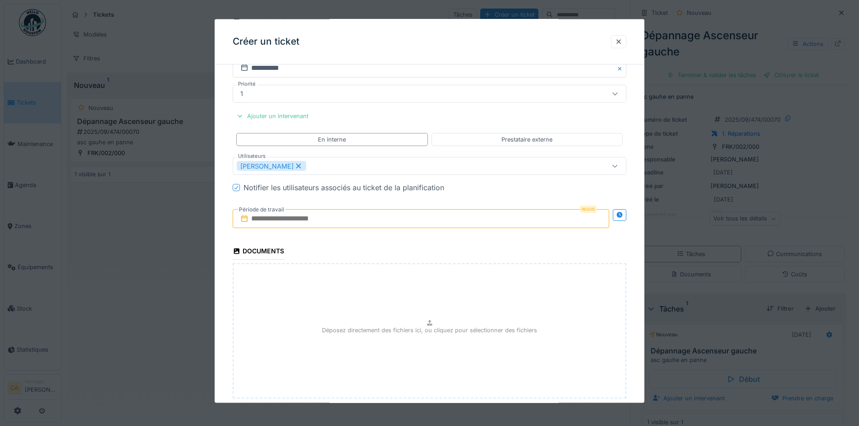
click at [420, 209] on input "text" at bounding box center [421, 218] width 376 height 19
click at [411, 289] on div "10" at bounding box center [408, 292] width 12 height 13
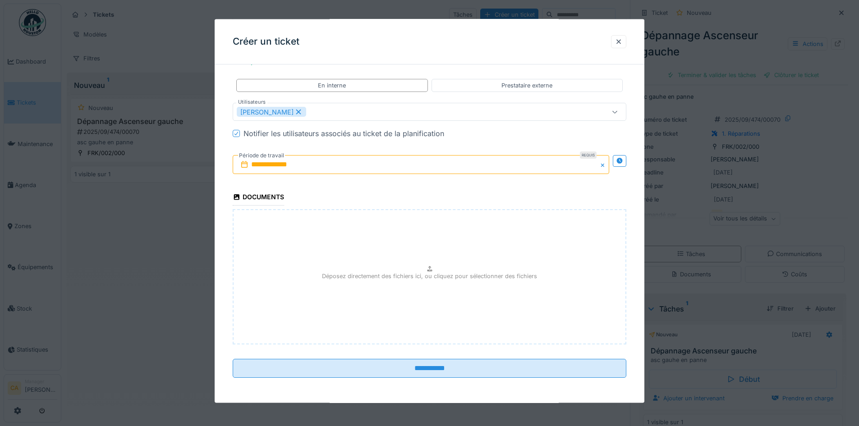
click at [396, 256] on div "Déposez directement des fichiers ici, ou cliquez pour sélectionner des fichiers" at bounding box center [429, 276] width 393 height 135
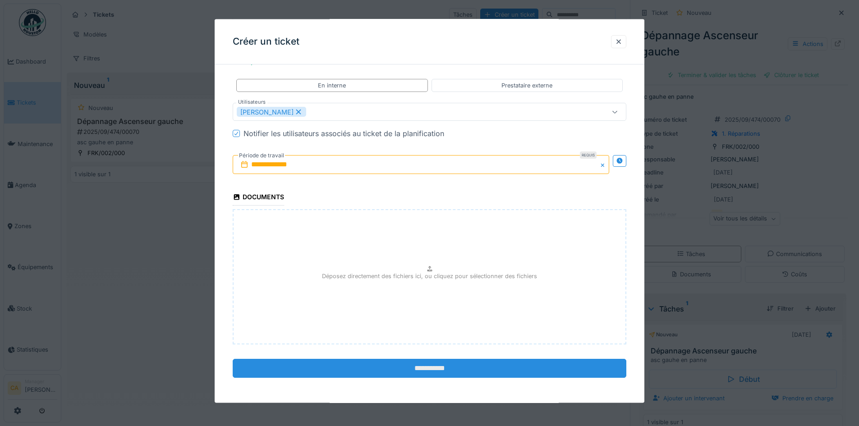
click at [384, 366] on input "**********" at bounding box center [429, 368] width 393 height 19
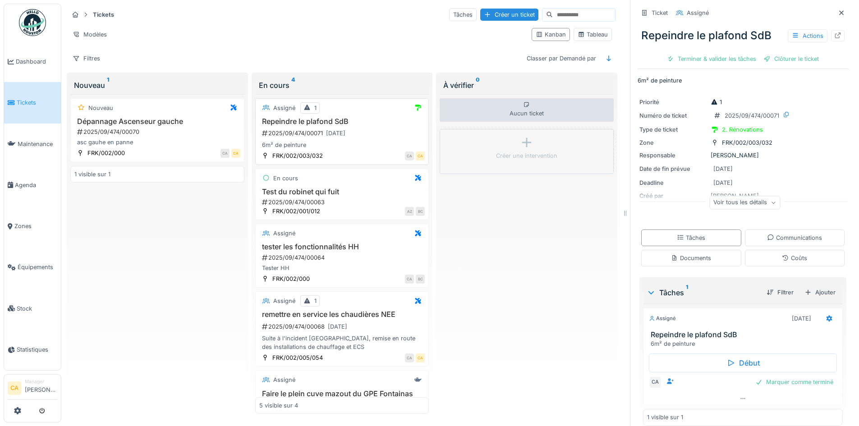
click at [368, 128] on div "2025/09/474/00071 11/09/2025" at bounding box center [343, 133] width 164 height 11
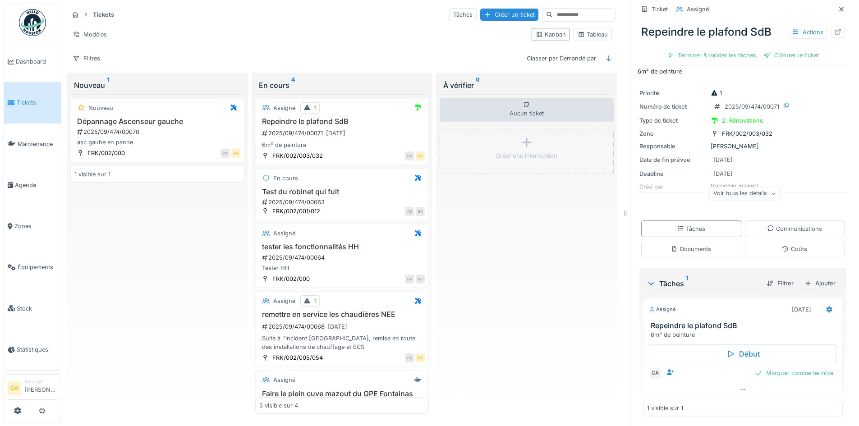
scroll to position [12, 0]
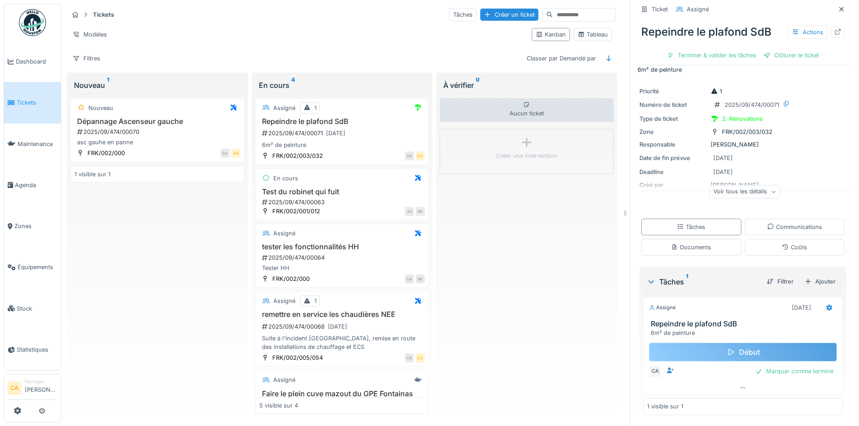
click at [740, 344] on div "Début" at bounding box center [743, 352] width 188 height 19
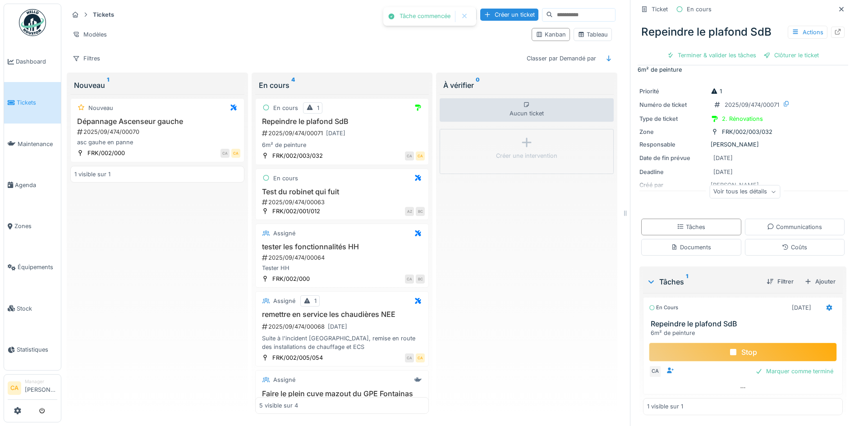
click at [728, 353] on div "Stop" at bounding box center [743, 352] width 188 height 19
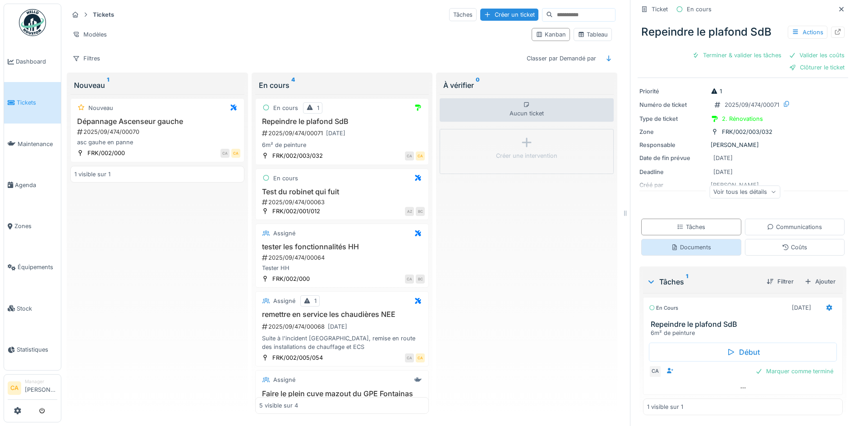
scroll to position [0, 0]
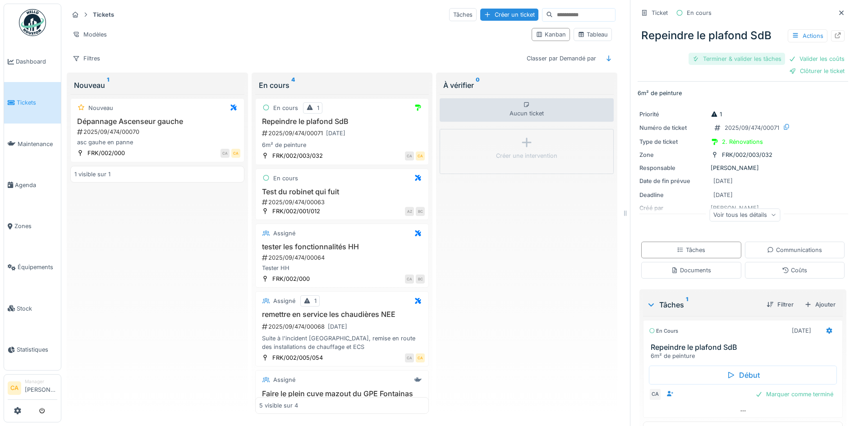
click at [739, 53] on div "Terminer & valider les tâches" at bounding box center [736, 59] width 96 height 12
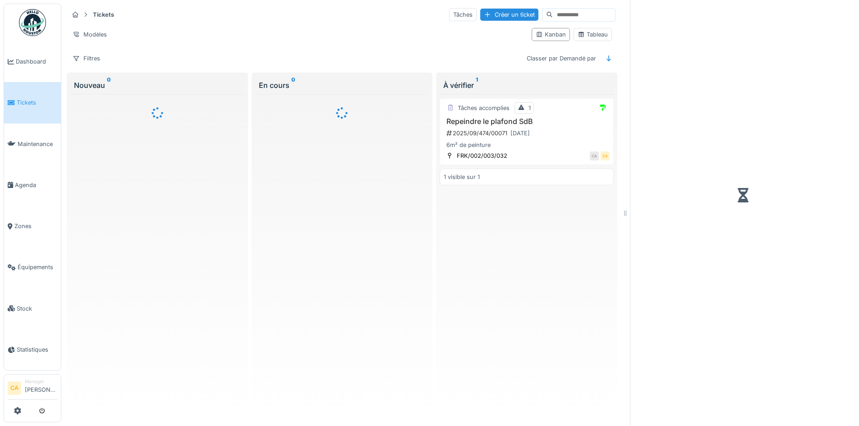
scroll to position [7, 0]
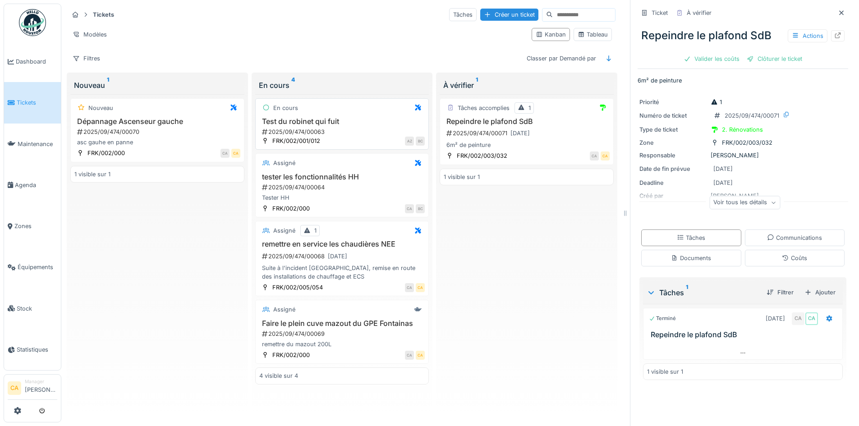
click at [334, 128] on div "2025/09/474/00063" at bounding box center [343, 132] width 164 height 9
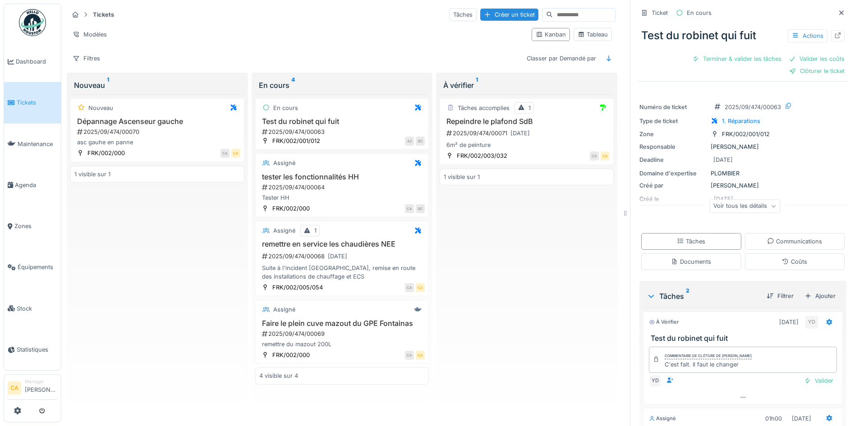
drag, startPoint x: 159, startPoint y: 179, endPoint x: 148, endPoint y: 163, distance: 19.6
click at [158, 177] on div "Nouveau Dépannage Ascenseur gauche 2025/09/474/00070 asc gauhe en panne FRK/002…" at bounding box center [157, 254] width 174 height 320
click at [148, 166] on div "1 visible sur 1" at bounding box center [157, 174] width 174 height 17
click at [155, 232] on div "Nouveau Dépannage Ascenseur gauche 2025/09/474/00070 asc gauhe en panne FRK/002…" at bounding box center [157, 254] width 174 height 320
click at [145, 112] on div "Nouveau" at bounding box center [157, 107] width 166 height 11
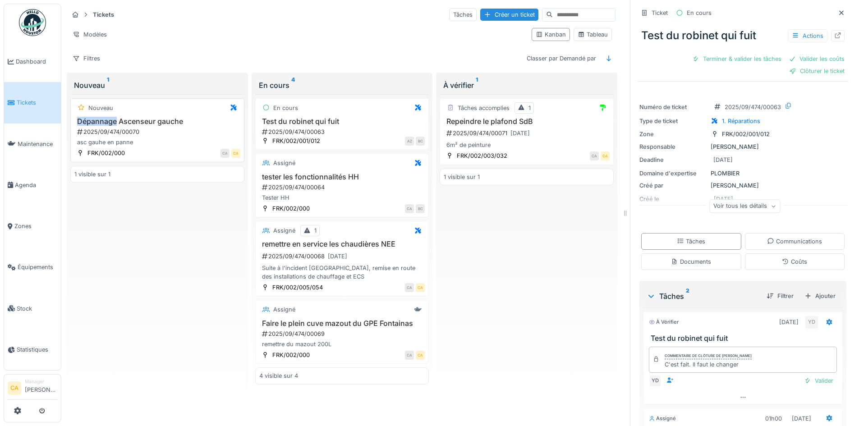
click at [145, 112] on div "Nouveau" at bounding box center [157, 107] width 166 height 11
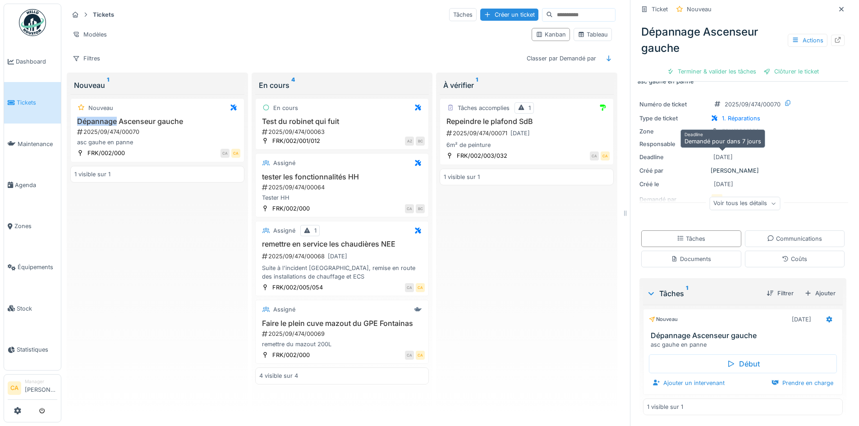
scroll to position [7, 0]
click at [159, 223] on div "Nouveau Dépannage Ascenseur gauche 2025/09/474/00070 asc gauhe en panne FRK/002…" at bounding box center [157, 254] width 174 height 320
click at [152, 103] on div "Nouveau" at bounding box center [157, 107] width 166 height 11
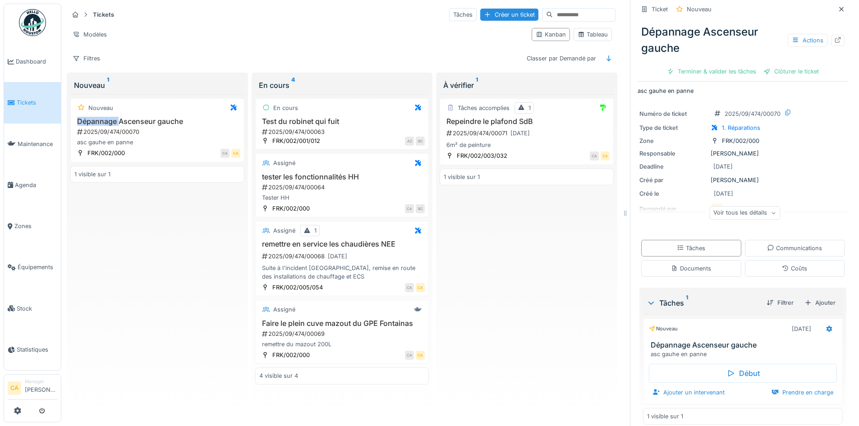
scroll to position [0, 0]
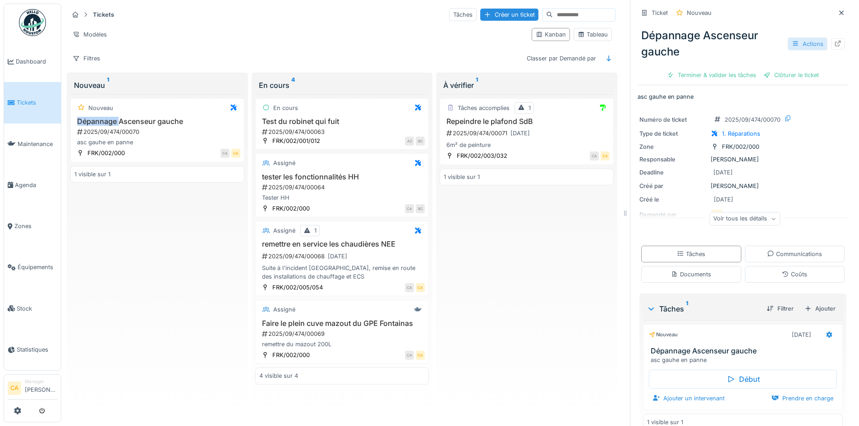
click at [791, 47] on div at bounding box center [794, 44] width 7 height 9
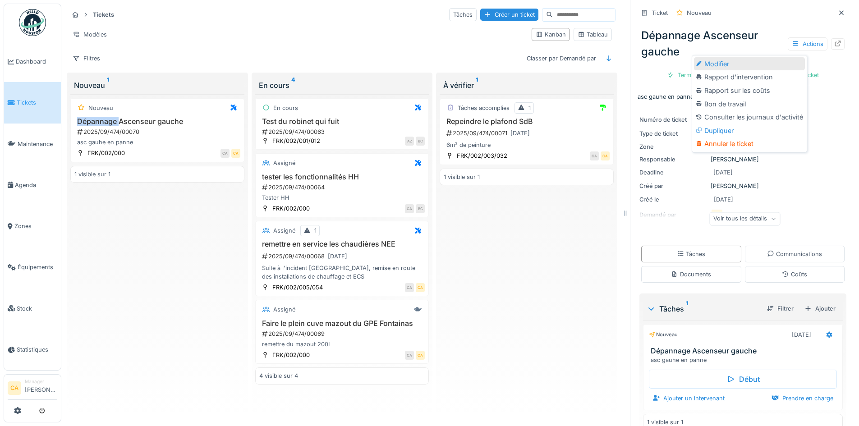
click at [749, 62] on div "Modifier" at bounding box center [749, 64] width 111 height 14
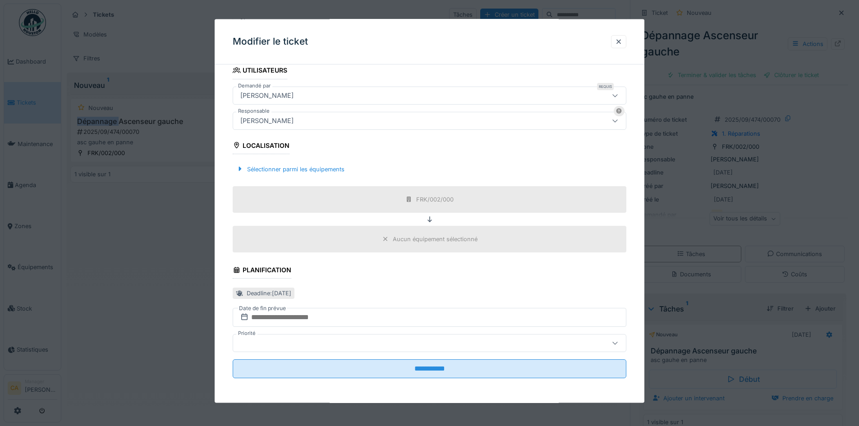
scroll to position [211, 0]
click at [302, 303] on fieldset "**********" at bounding box center [429, 123] width 393 height 524
click at [405, 287] on div "Deadline : mercredi 17 sept. 2025" at bounding box center [429, 292] width 393 height 15
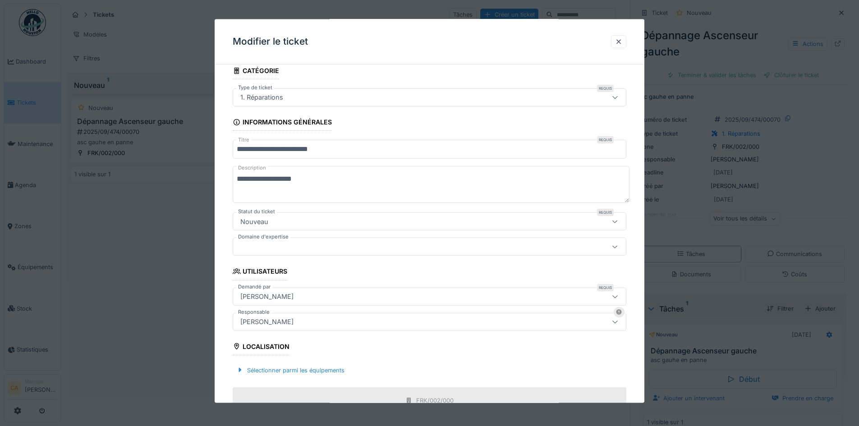
scroll to position [0, 0]
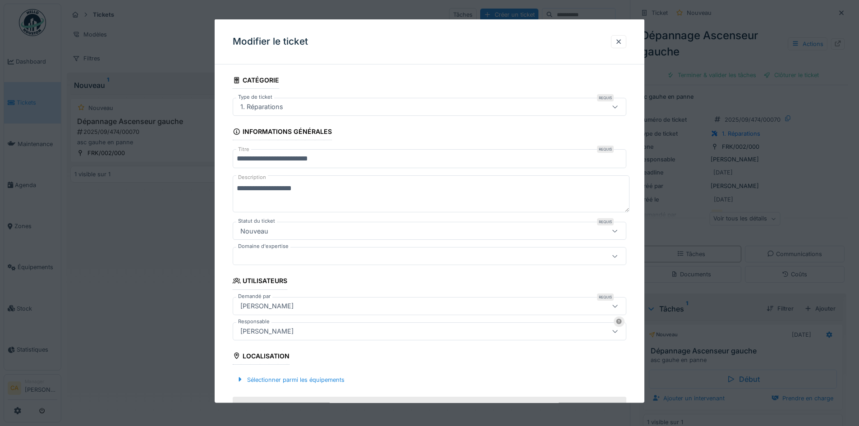
click at [377, 234] on div "Nouveau" at bounding box center [406, 231] width 339 height 10
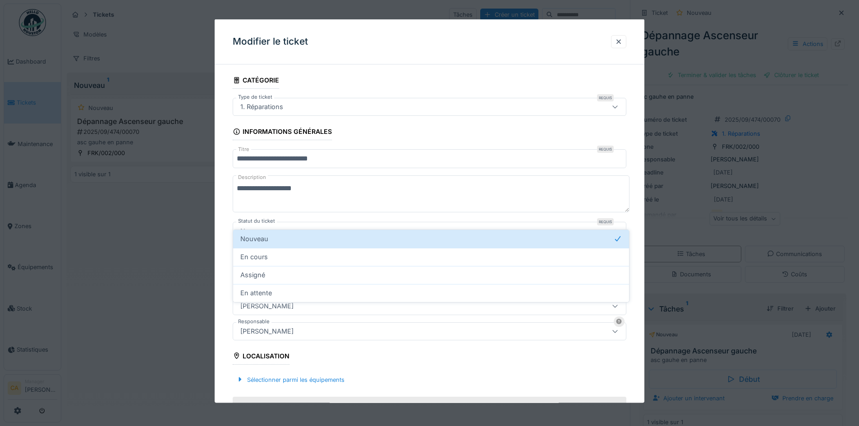
scroll to position [20, 0]
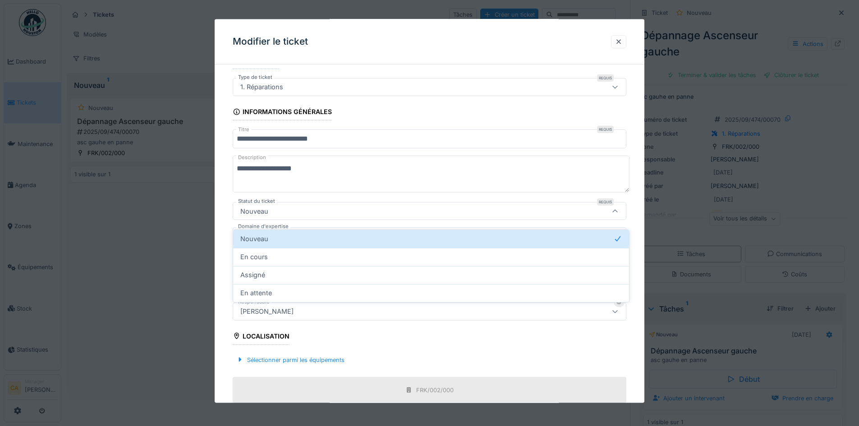
click at [340, 215] on div "Nouveau" at bounding box center [406, 211] width 339 height 10
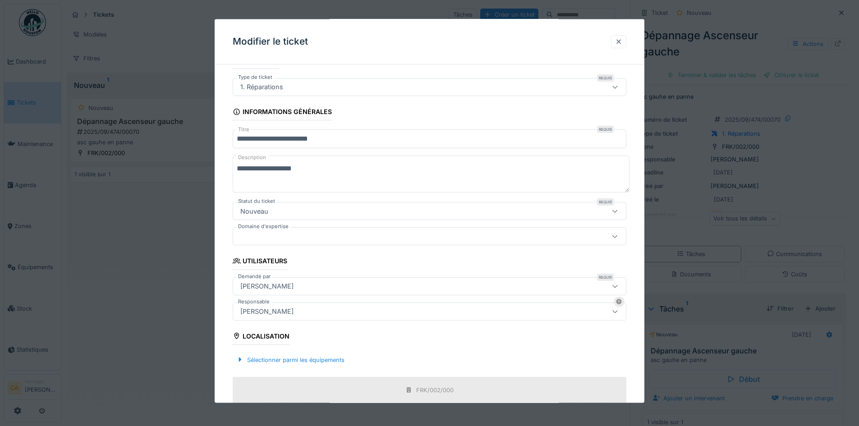
click at [626, 43] on div at bounding box center [618, 41] width 15 height 13
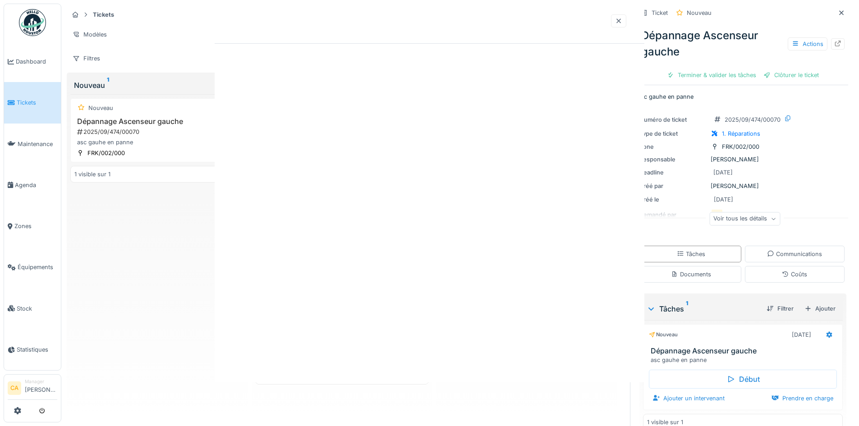
scroll to position [0, 0]
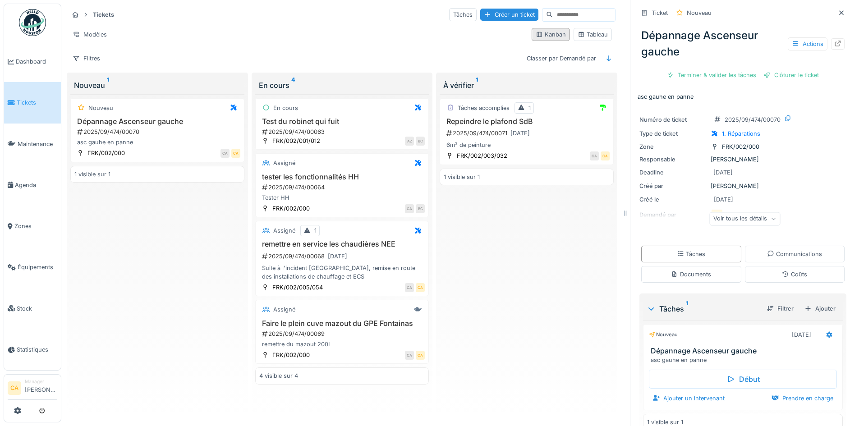
click at [550, 30] on div "Kanban" at bounding box center [550, 34] width 30 height 9
click at [16, 408] on icon at bounding box center [17, 410] width 7 height 7
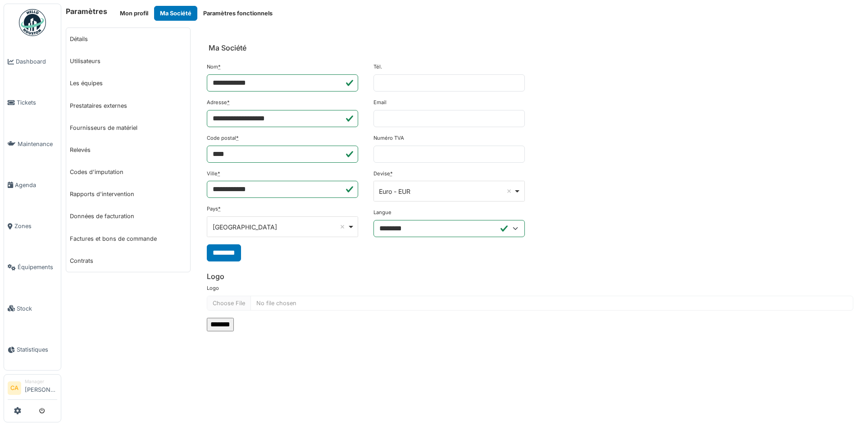
click at [106, 41] on link "Détails" at bounding box center [128, 39] width 124 height 22
click at [97, 40] on link "Détails" at bounding box center [128, 39] width 124 height 22
click at [22, 102] on span "Tickets" at bounding box center [37, 102] width 41 height 9
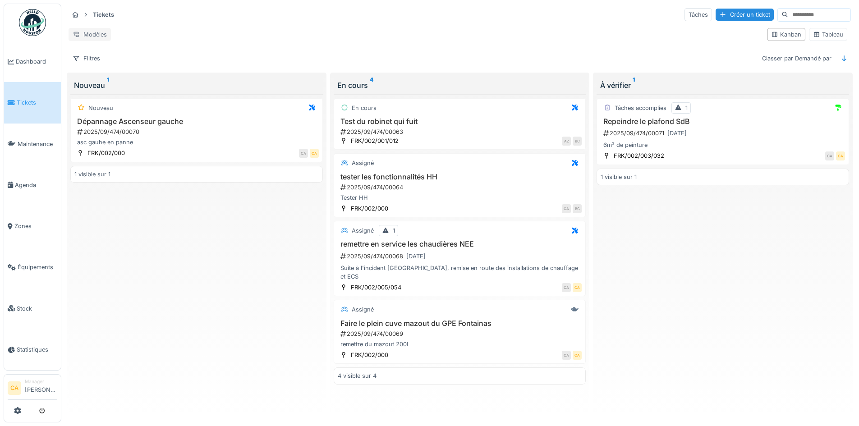
click at [79, 32] on icon at bounding box center [76, 35] width 7 height 6
click at [252, 12] on div "Tickets Tâches Créer un ticket" at bounding box center [460, 14] width 782 height 15
click at [788, 32] on div "Kanban" at bounding box center [786, 34] width 30 height 9
click at [794, 58] on div "Classer par Demandé par" at bounding box center [797, 58] width 78 height 13
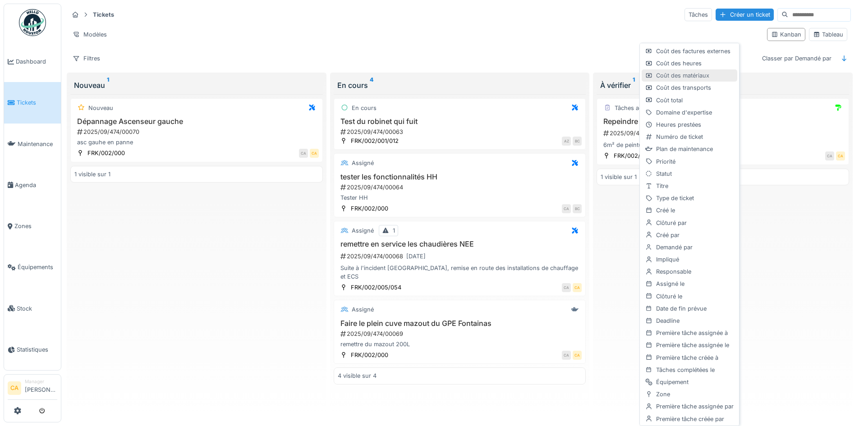
scroll to position [37, 0]
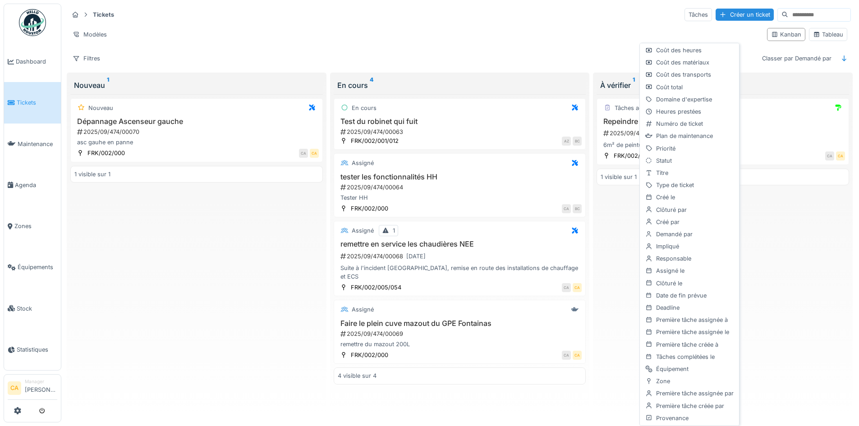
click at [772, 262] on div "Tâches accomplies 1 Repeindre le plafond SdB 2025/09/474/00071 [DATE] 6m² de pe…" at bounding box center [722, 254] width 252 height 320
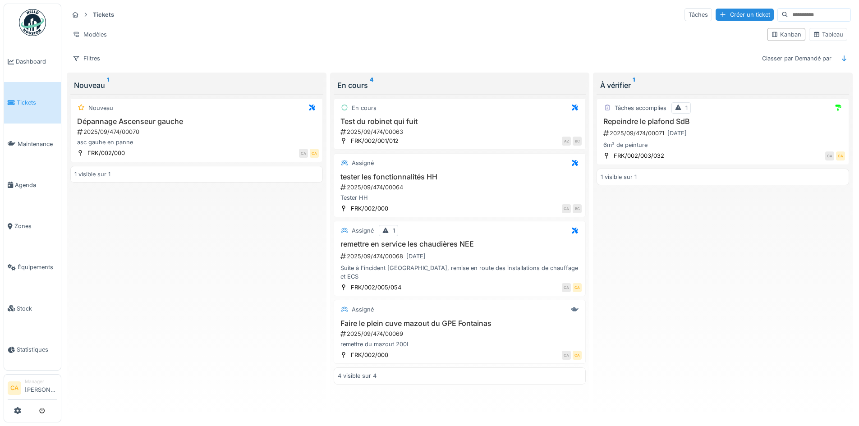
click at [107, 80] on sup "1" at bounding box center [108, 85] width 2 height 11
click at [164, 81] on div "Nouveau 1" at bounding box center [196, 85] width 245 height 11
drag, startPoint x: 164, startPoint y: 81, endPoint x: 88, endPoint y: 59, distance: 78.6
click at [88, 59] on div "Filtres" at bounding box center [87, 58] width 36 height 13
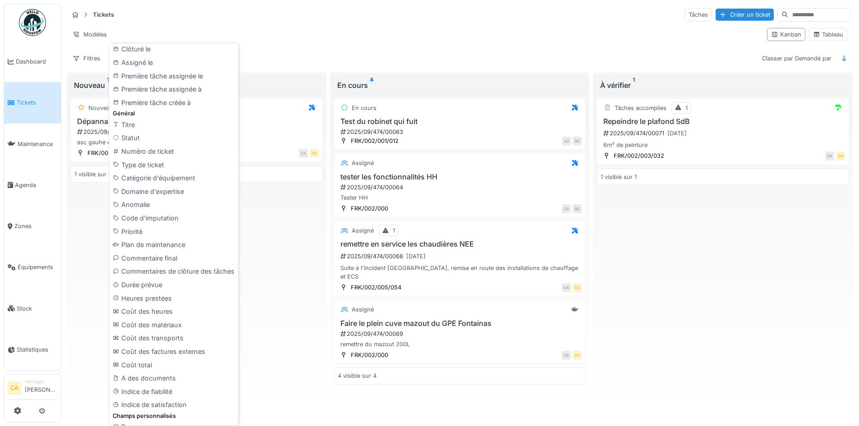
scroll to position [336, 0]
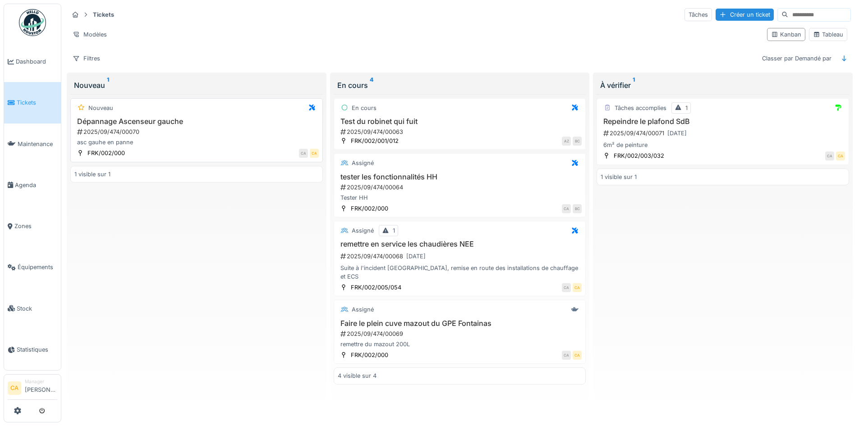
click at [185, 124] on h3 "Dépannage Ascenseur gauche" at bounding box center [196, 121] width 244 height 9
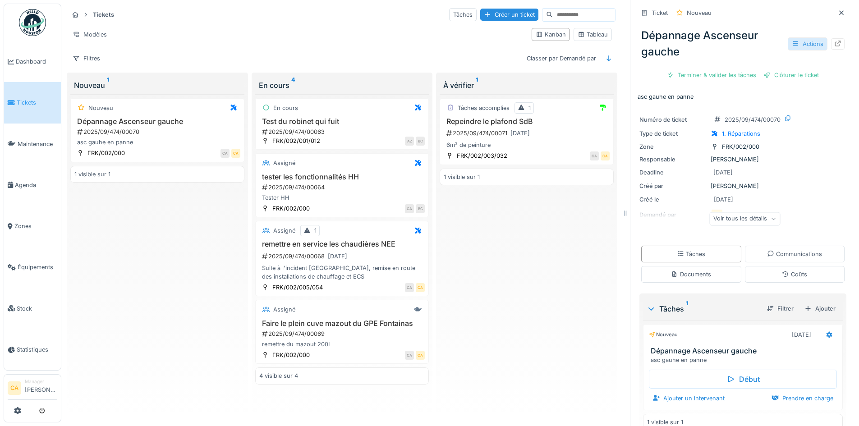
click at [798, 41] on div "Actions" at bounding box center [807, 43] width 40 height 13
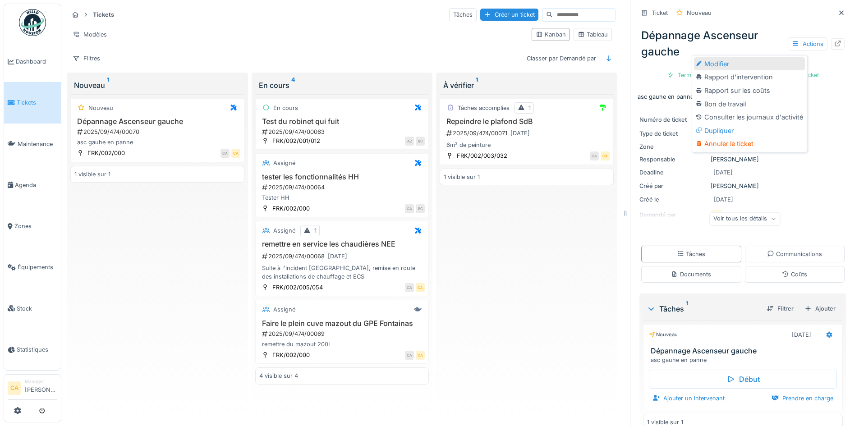
click at [767, 65] on div "Modifier" at bounding box center [749, 64] width 111 height 14
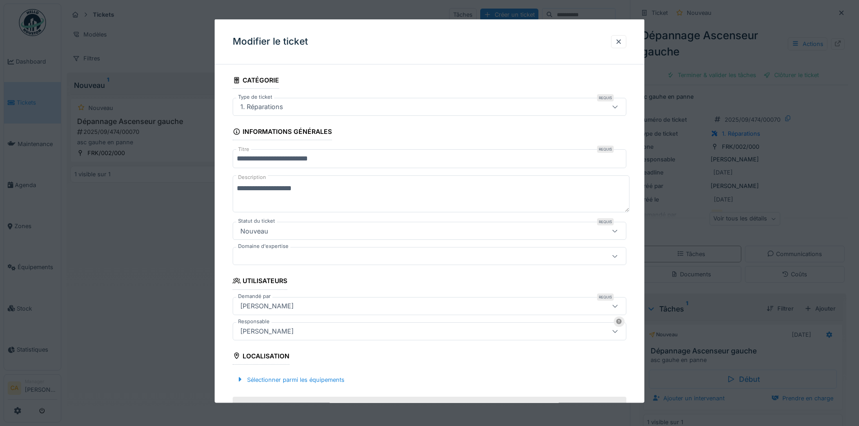
click at [353, 341] on fieldset "**********" at bounding box center [429, 334] width 393 height 524
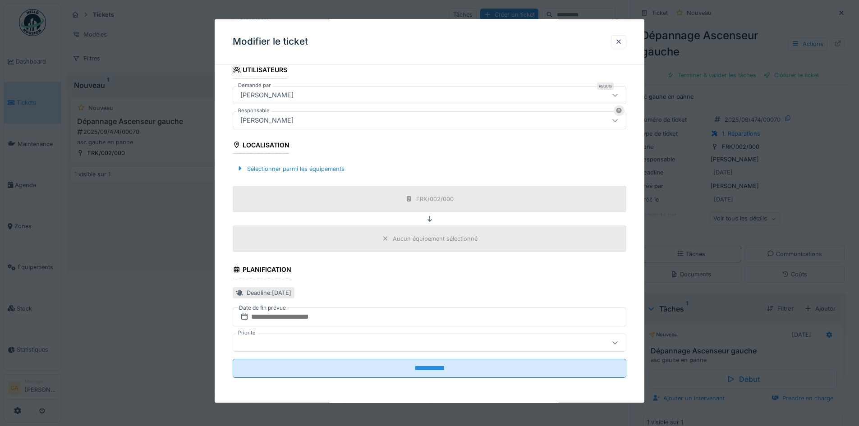
scroll to position [7, 0]
click at [618, 44] on div at bounding box center [618, 41] width 7 height 9
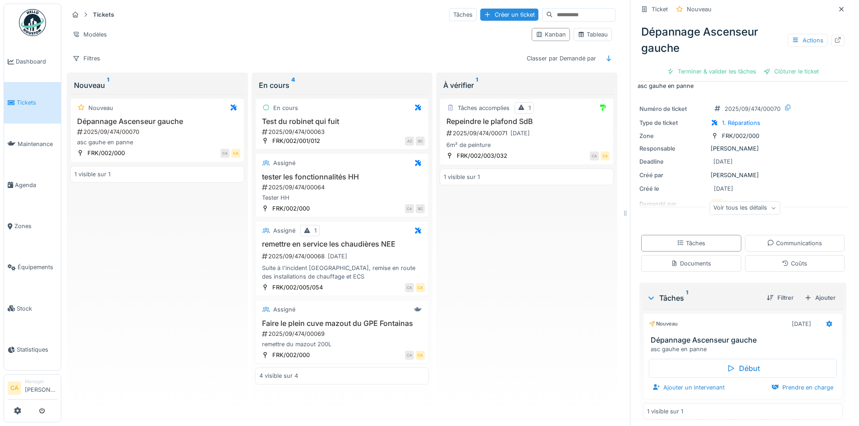
scroll to position [17, 0]
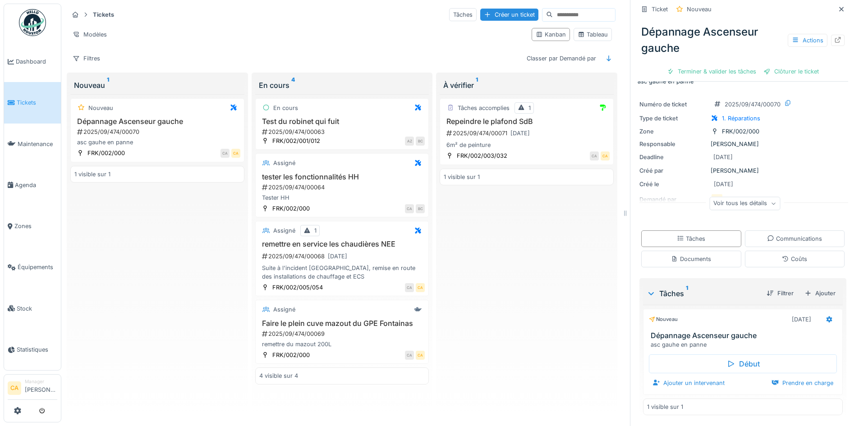
click at [740, 317] on div "Nouveau [DATE]" at bounding box center [743, 319] width 188 height 13
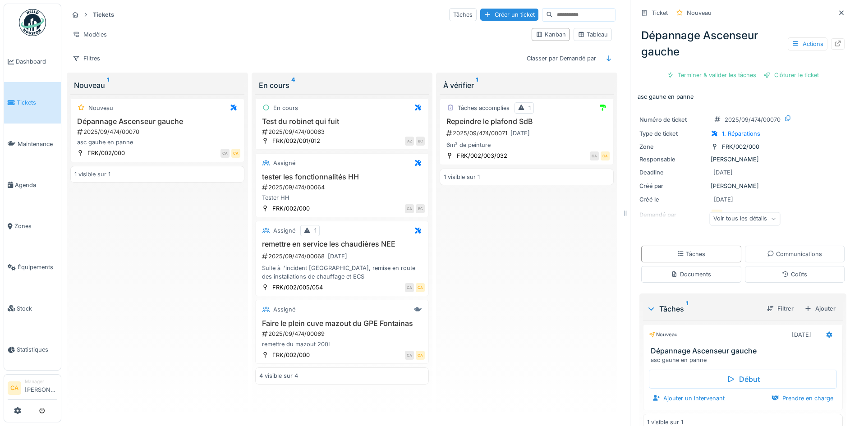
scroll to position [0, 0]
click at [349, 133] on div "2025/09/474/00063" at bounding box center [343, 132] width 164 height 9
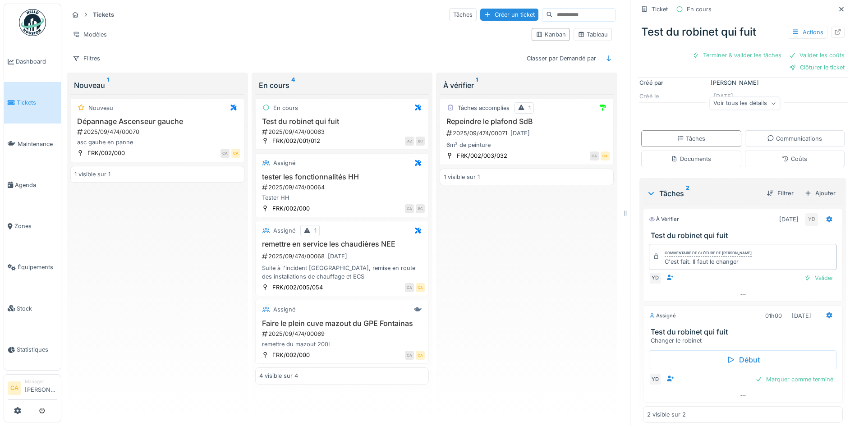
scroll to position [112, 0]
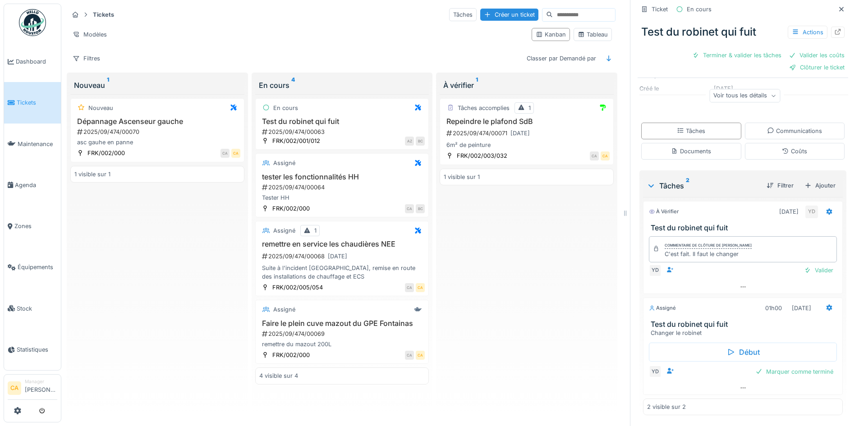
click at [173, 210] on div "Nouveau Dépannage Ascenseur gauche 2025/09/474/00070 asc gauhe en panne FRK/002…" at bounding box center [157, 254] width 174 height 320
click at [160, 142] on div "asc gauhe en panne" at bounding box center [157, 142] width 166 height 9
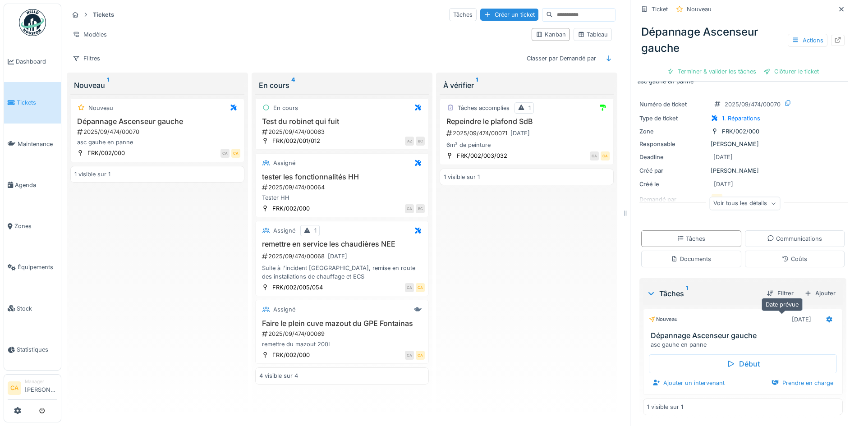
scroll to position [7, 0]
click at [547, 306] on div "Tâches accomplies 1 Repeindre le plafond SdB 2025/09/474/00071 [DATE] 6m² de pe…" at bounding box center [526, 254] width 174 height 320
click at [826, 316] on icon at bounding box center [829, 319] width 6 height 6
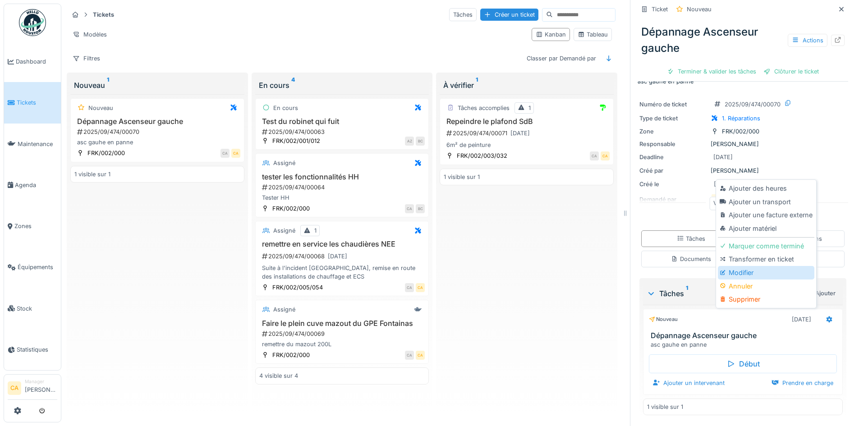
click at [755, 266] on div "Modifier" at bounding box center [766, 273] width 96 height 14
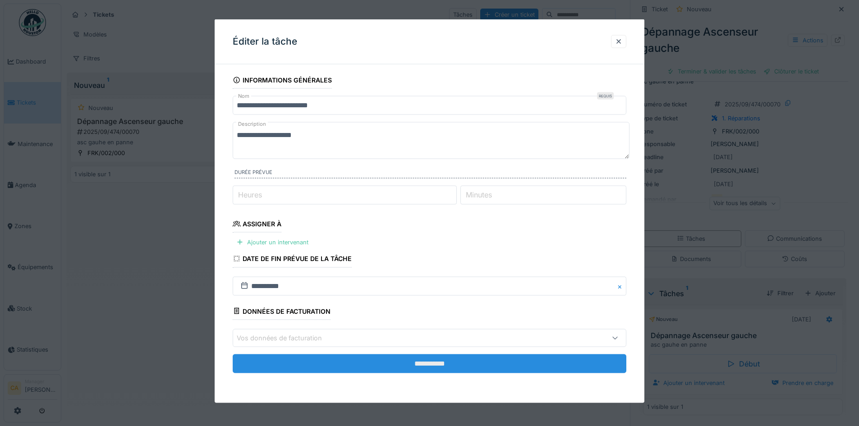
click at [369, 365] on input "**********" at bounding box center [429, 363] width 393 height 19
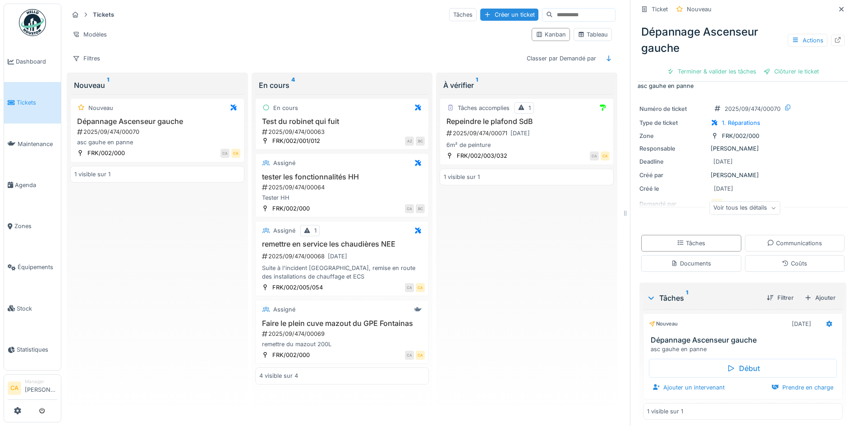
scroll to position [17, 0]
